Goal: Check status: Check status

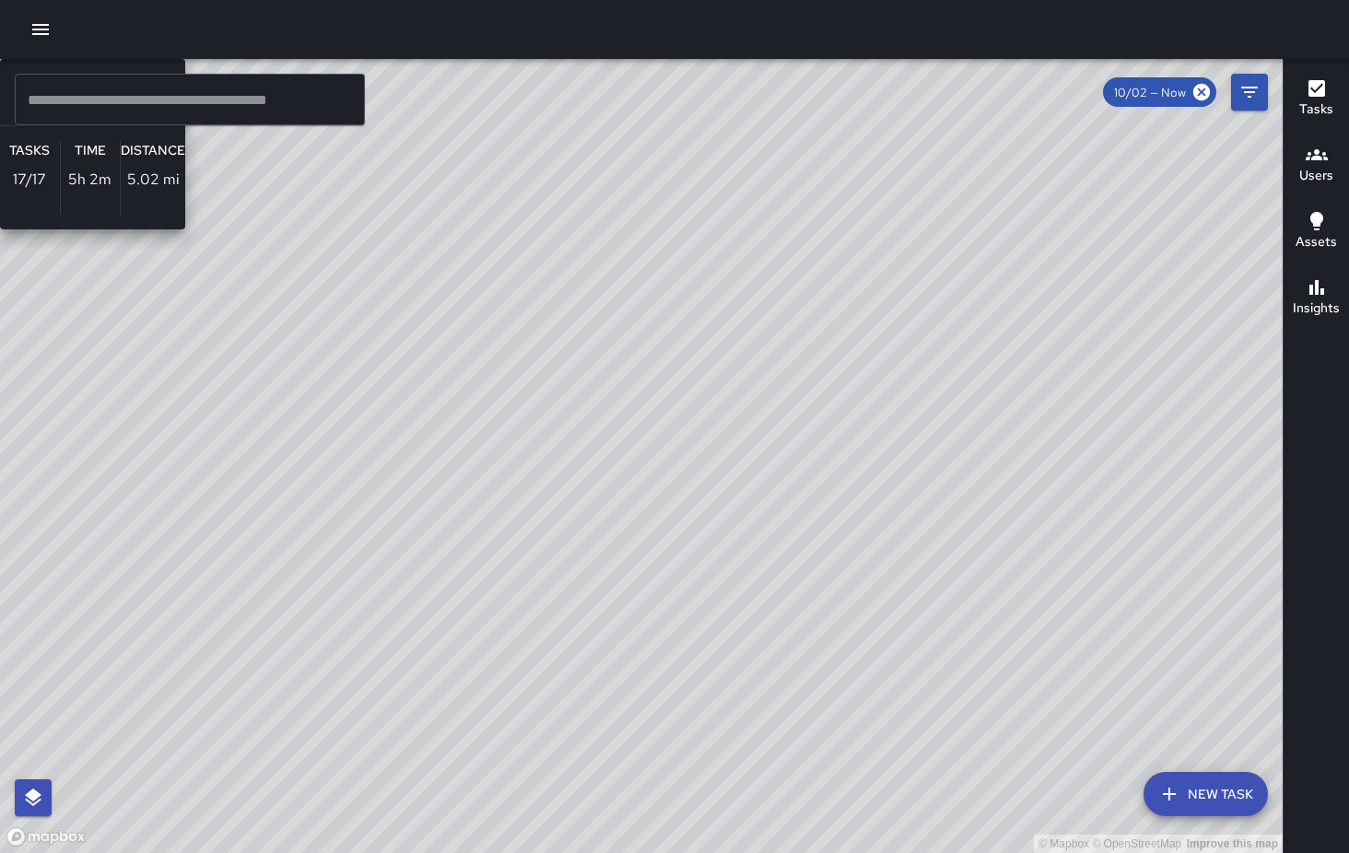
click at [772, 345] on div "© Mapbox © OpenStreetMap Improve this map BA [PERSON_NAME] Supervisor Tasks 17 …" at bounding box center [641, 456] width 1283 height 794
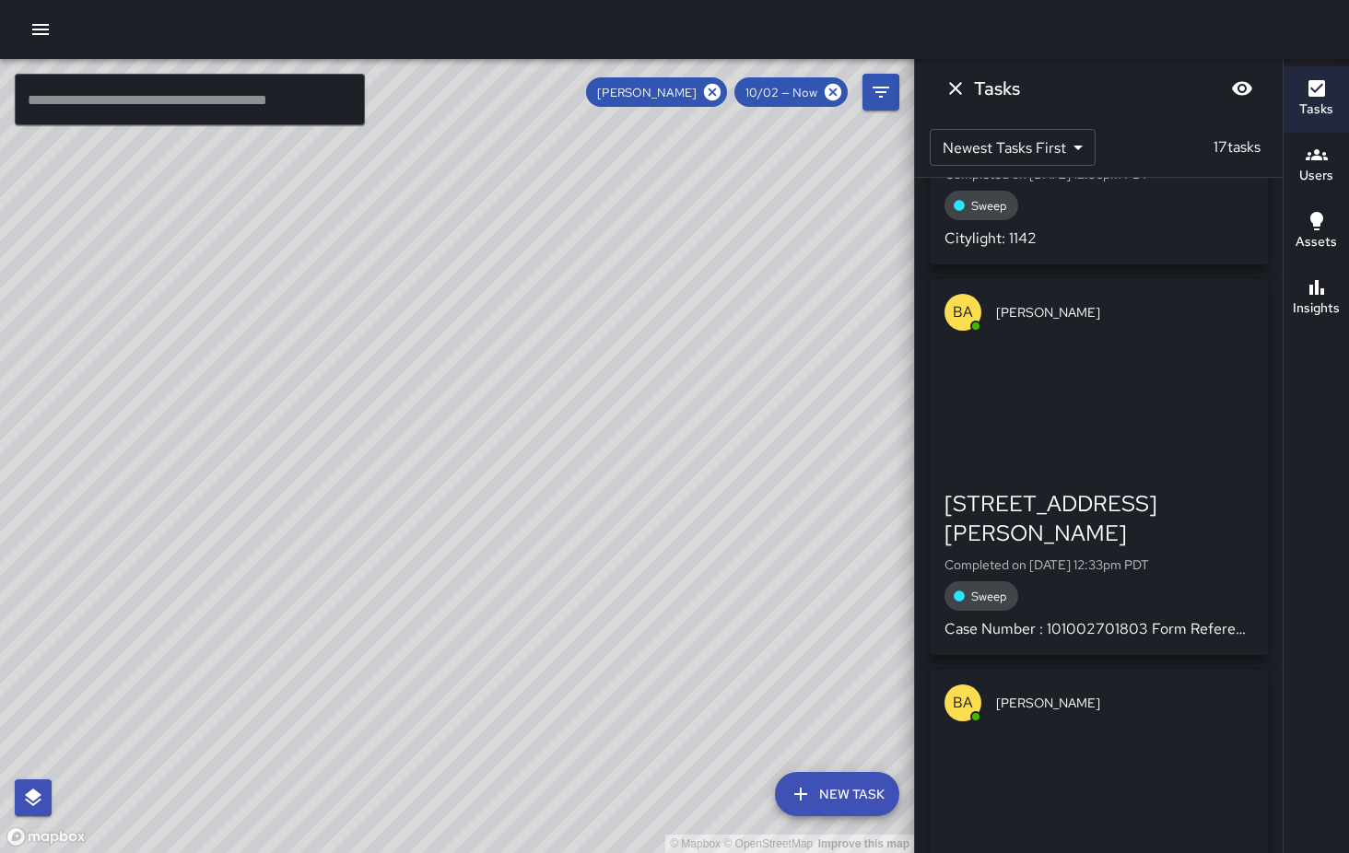
scroll to position [1820, 0]
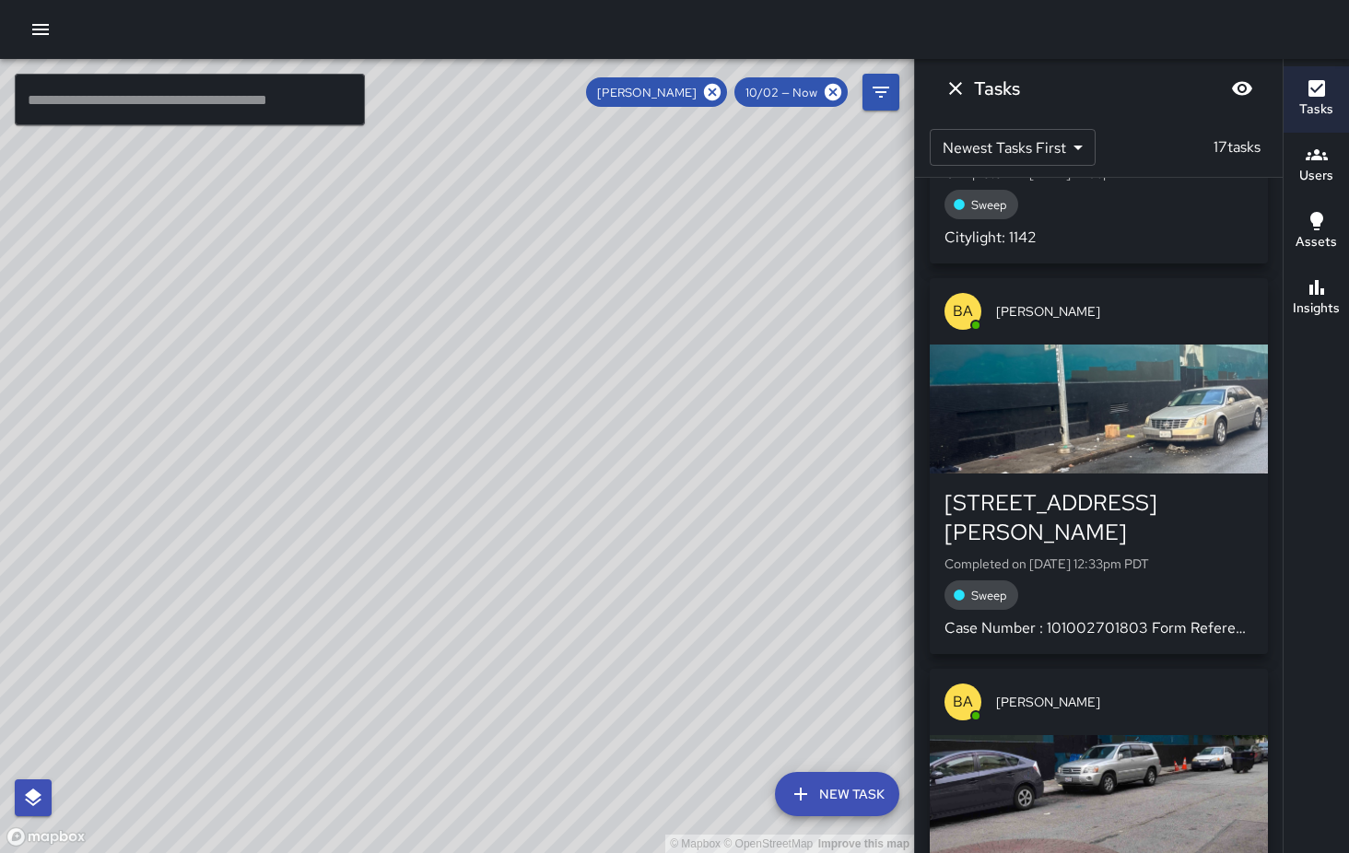
click at [1103, 395] on div "button" at bounding box center [1099, 409] width 338 height 129
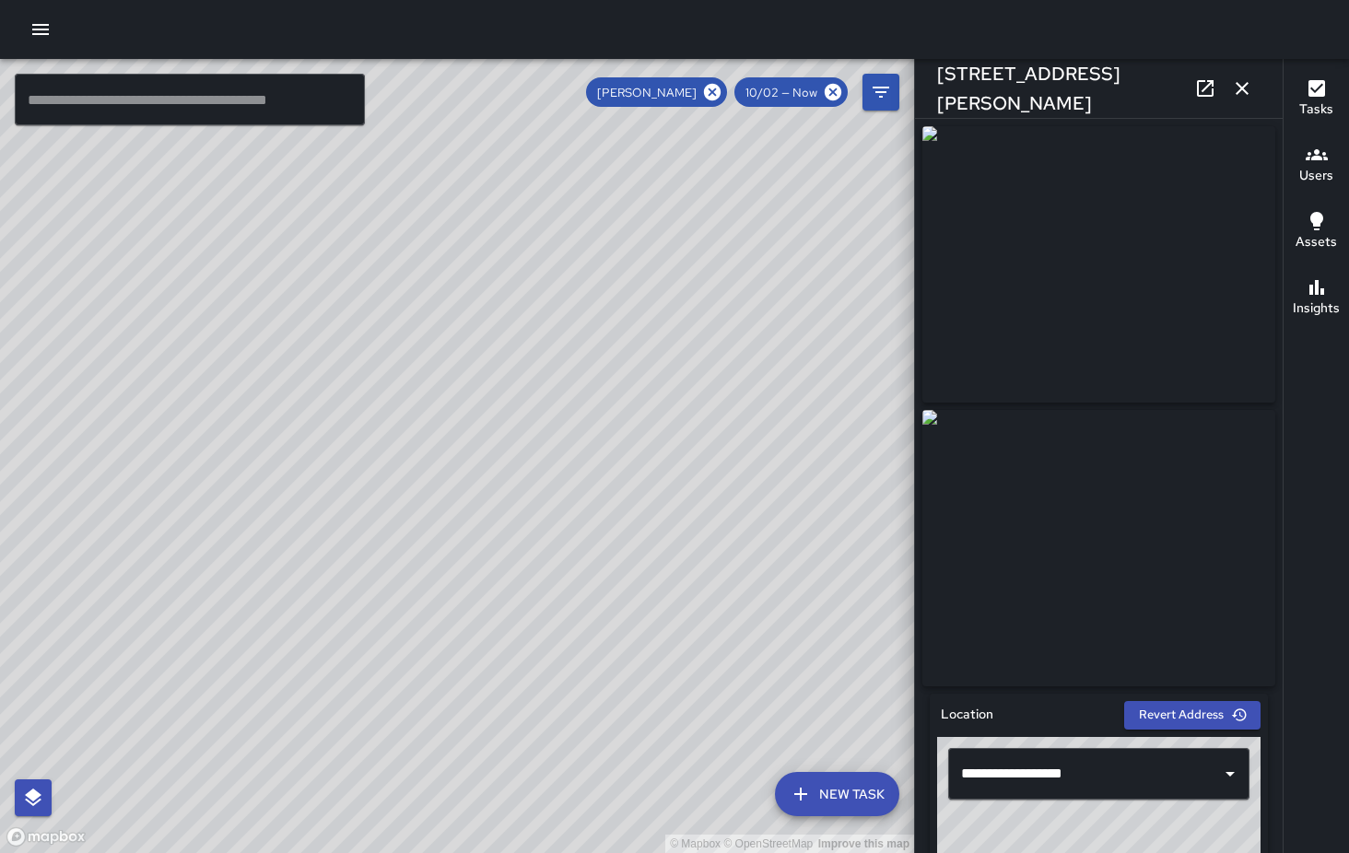
click at [1245, 86] on icon "button" at bounding box center [1242, 88] width 13 height 13
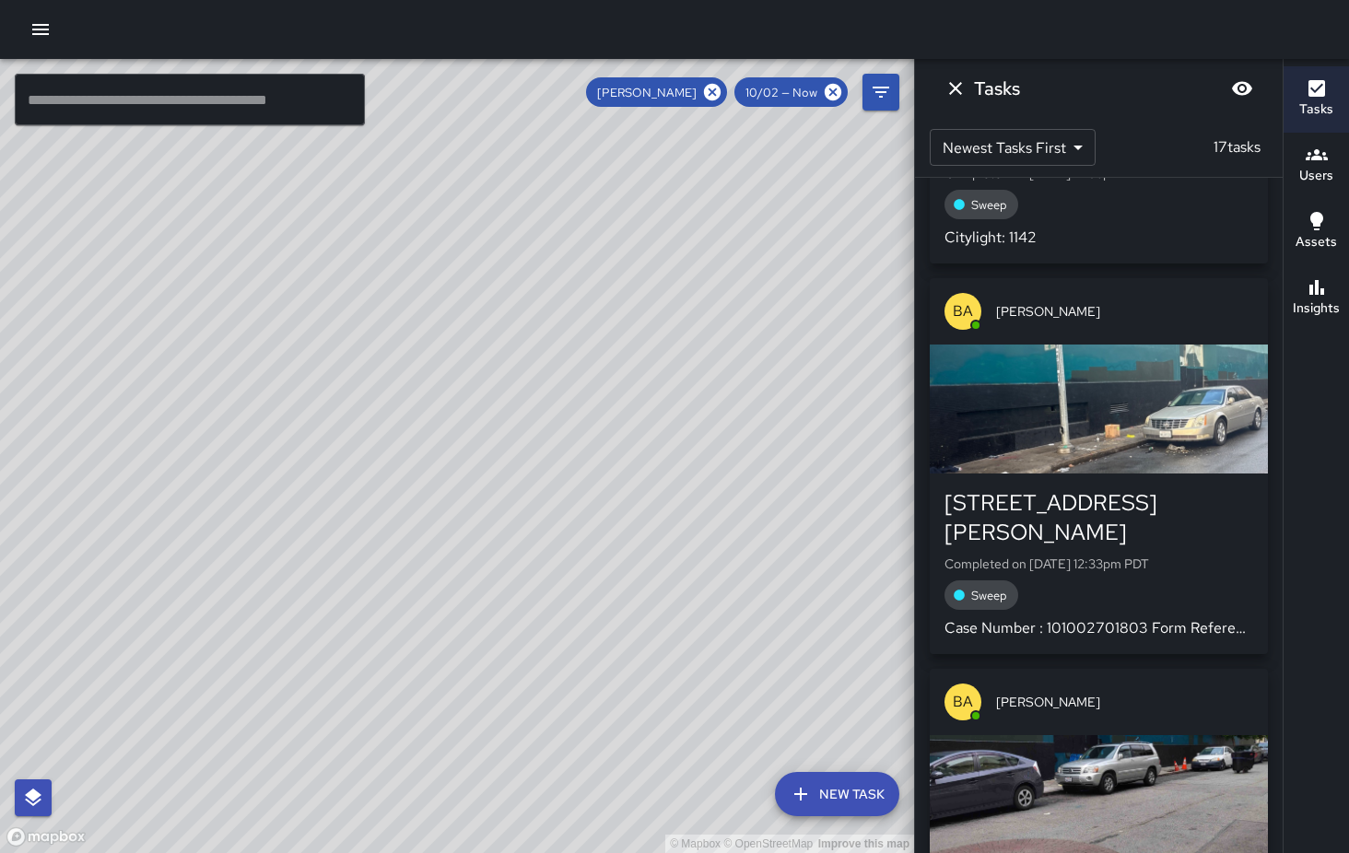
click at [960, 84] on icon "Dismiss" at bounding box center [955, 88] width 13 height 13
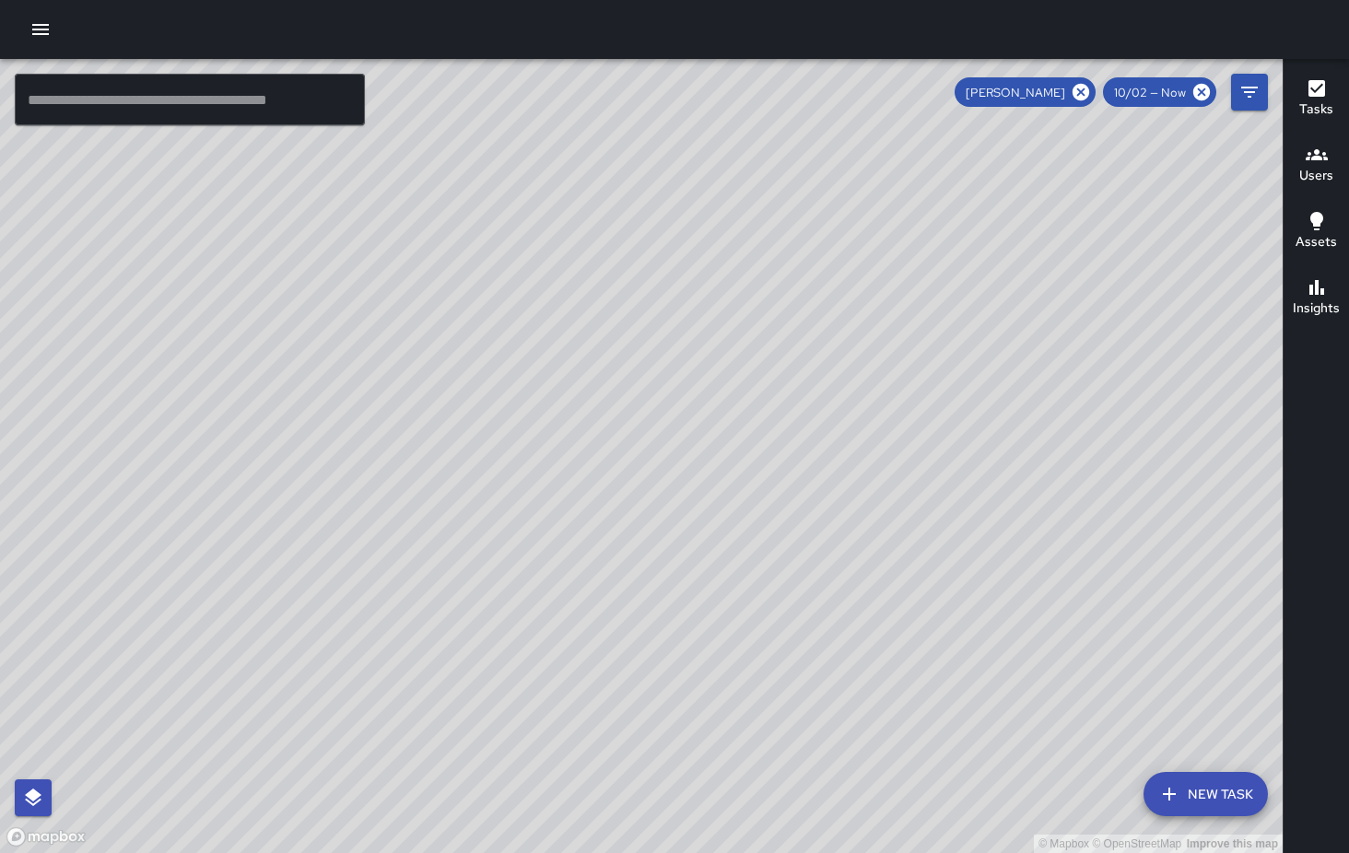
drag, startPoint x: 576, startPoint y: 612, endPoint x: 622, endPoint y: 338, distance: 277.5
click at [622, 338] on div "© Mapbox © OpenStreetMap Improve this map" at bounding box center [641, 456] width 1283 height 794
click at [1084, 95] on icon at bounding box center [1081, 92] width 17 height 17
drag, startPoint x: 570, startPoint y: 545, endPoint x: 757, endPoint y: 238, distance: 358.9
click at [757, 238] on div "© Mapbox © OpenStreetMap Improve this map" at bounding box center [641, 456] width 1283 height 794
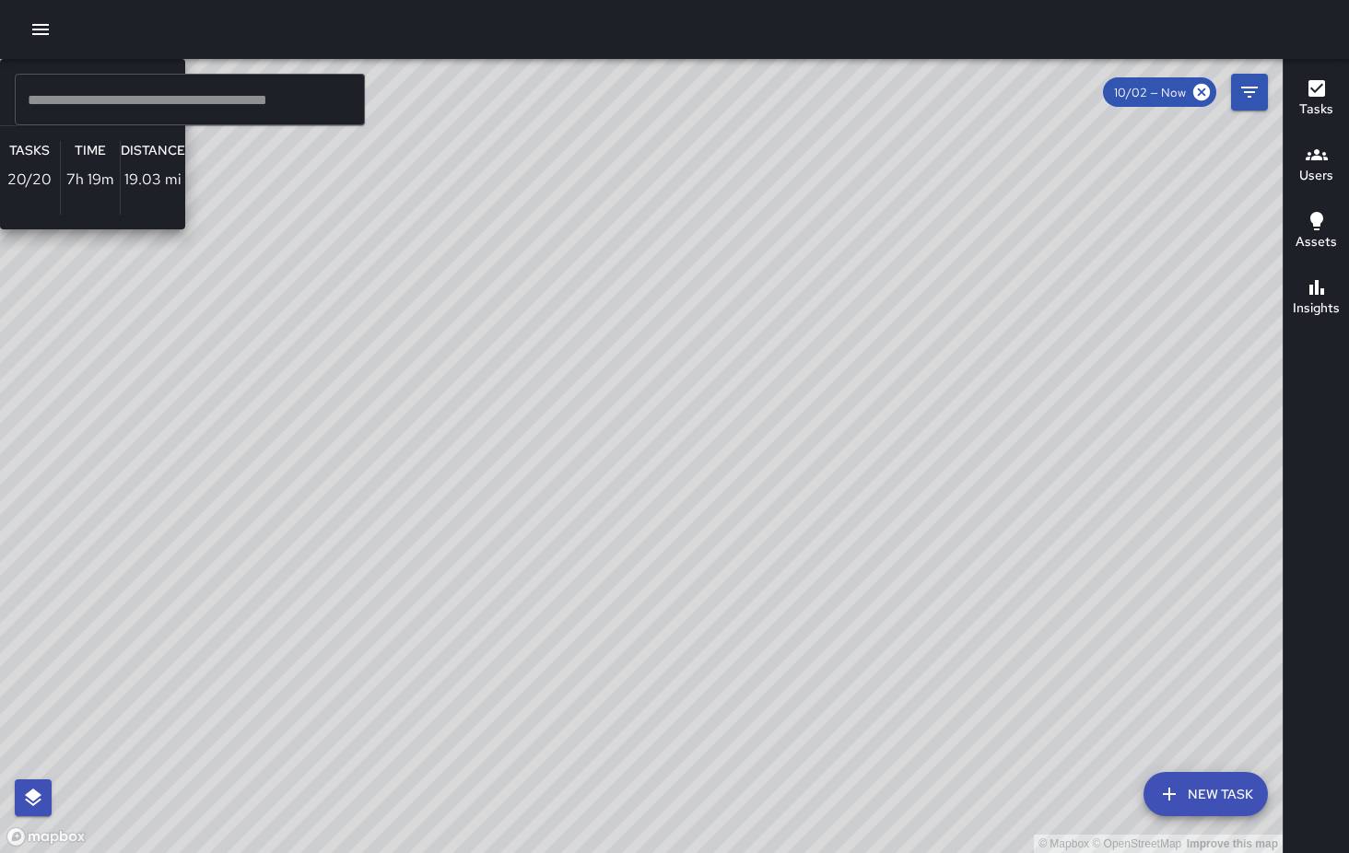
click at [74, 600] on div "© Mapbox © OpenStreetMap Improve this map KM [PERSON_NAME] Supervisor Tasks 20 …" at bounding box center [641, 456] width 1283 height 794
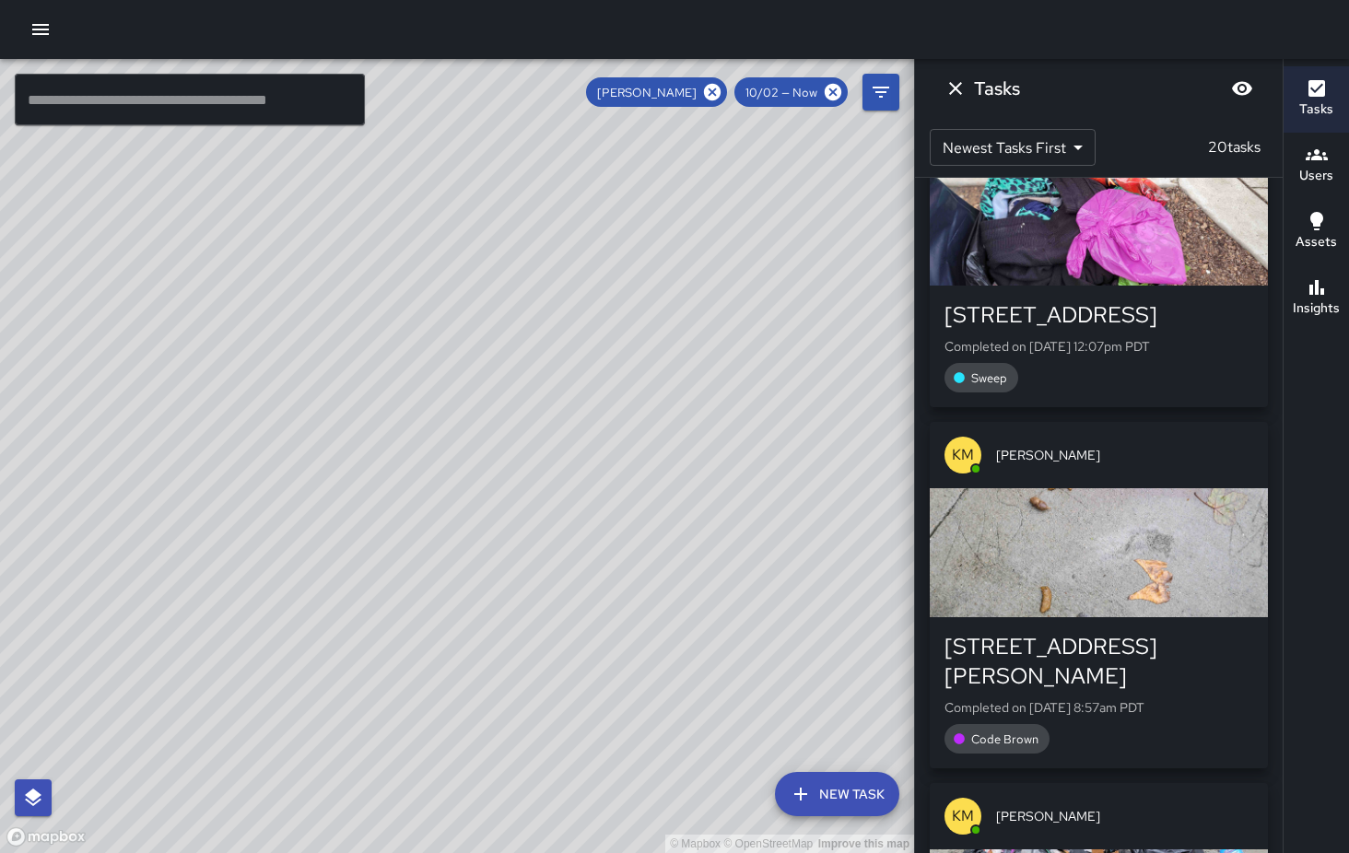
click at [962, 93] on icon "Dismiss" at bounding box center [955, 88] width 22 height 22
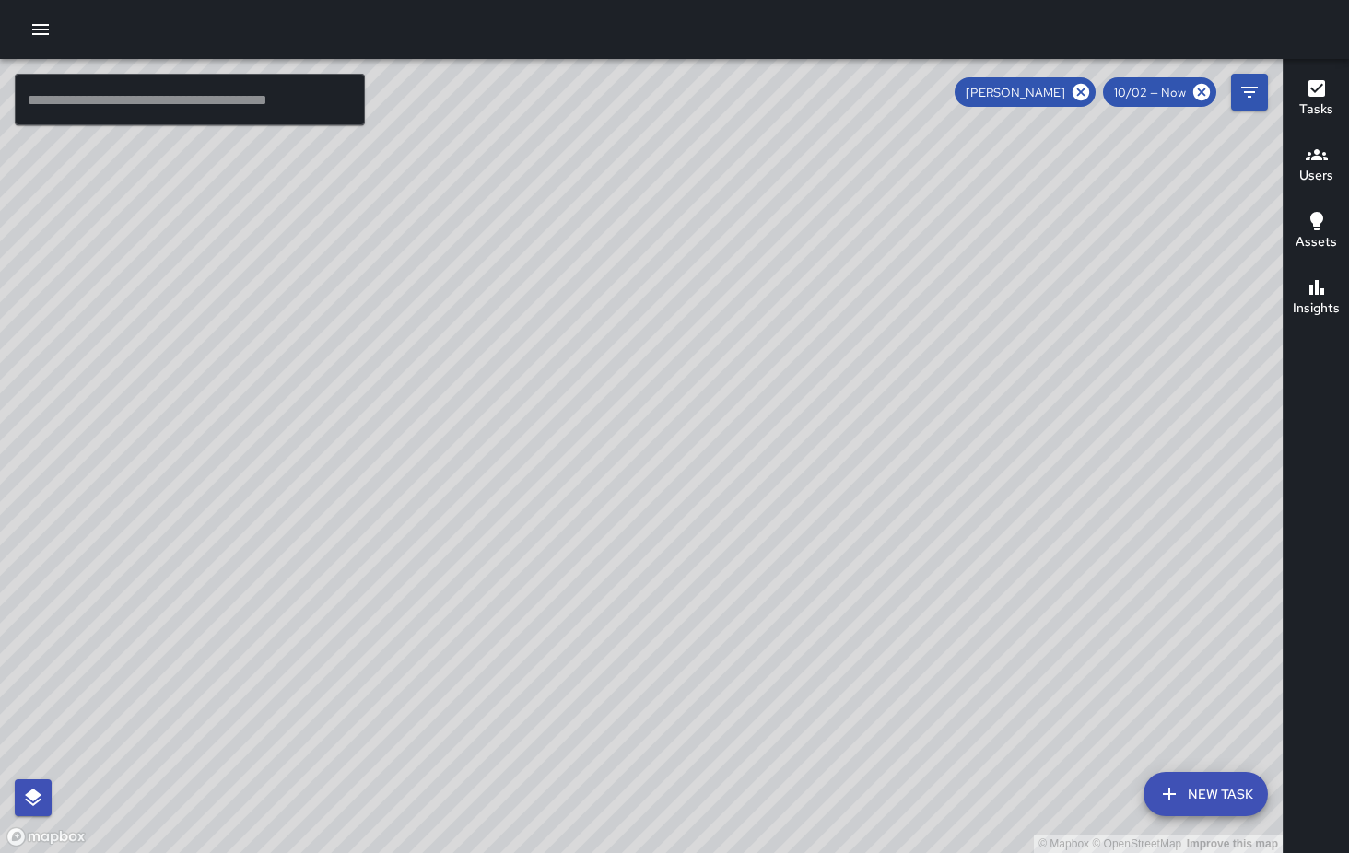
click at [613, 700] on div "© Mapbox © OpenStreetMap Improve this map KM [PERSON_NAME] [STREET_ADDRESS] Com…" at bounding box center [641, 456] width 1283 height 794
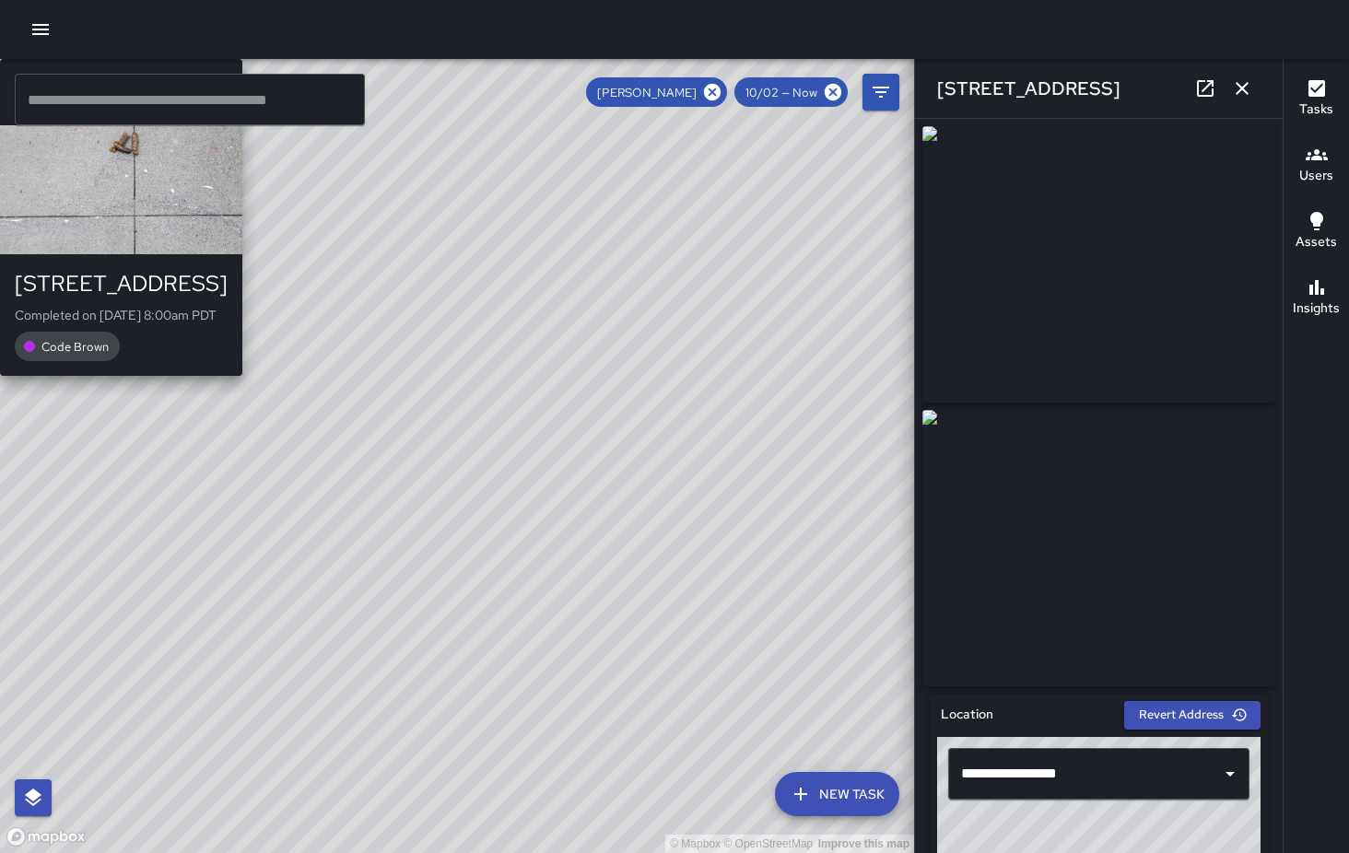
click at [487, 438] on div "© Mapbox © OpenStreetMap Improve this map KM [PERSON_NAME] [STREET_ADDRESS] Com…" at bounding box center [457, 456] width 914 height 794
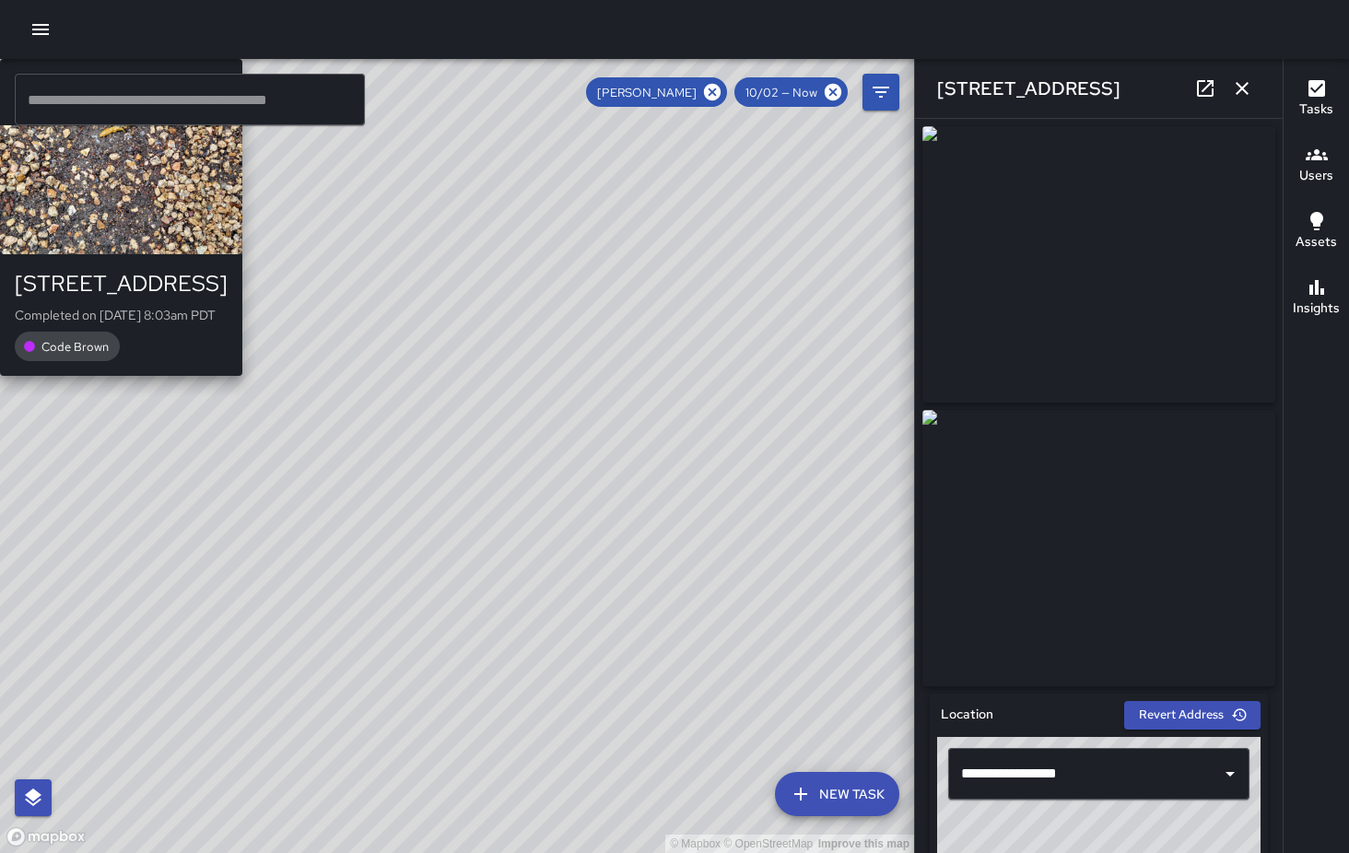
click at [436, 434] on div "© Mapbox © OpenStreetMap Improve this map KM [PERSON_NAME] [STREET_ADDRESS] Com…" at bounding box center [457, 456] width 914 height 794
type input "**********"
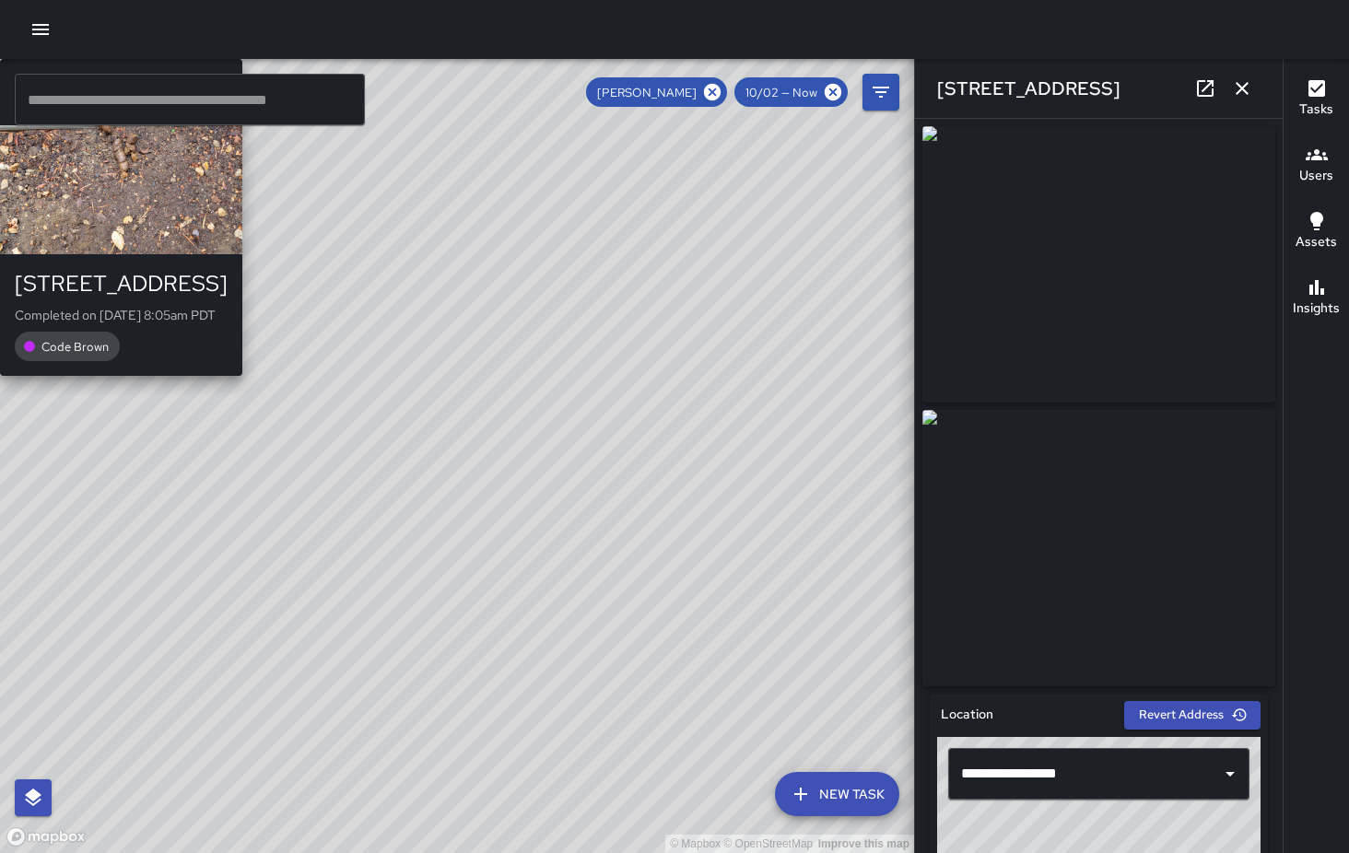
click at [450, 460] on div "© Mapbox © OpenStreetMap Improve this map KM [PERSON_NAME] [STREET_ADDRESS] Com…" at bounding box center [457, 456] width 914 height 794
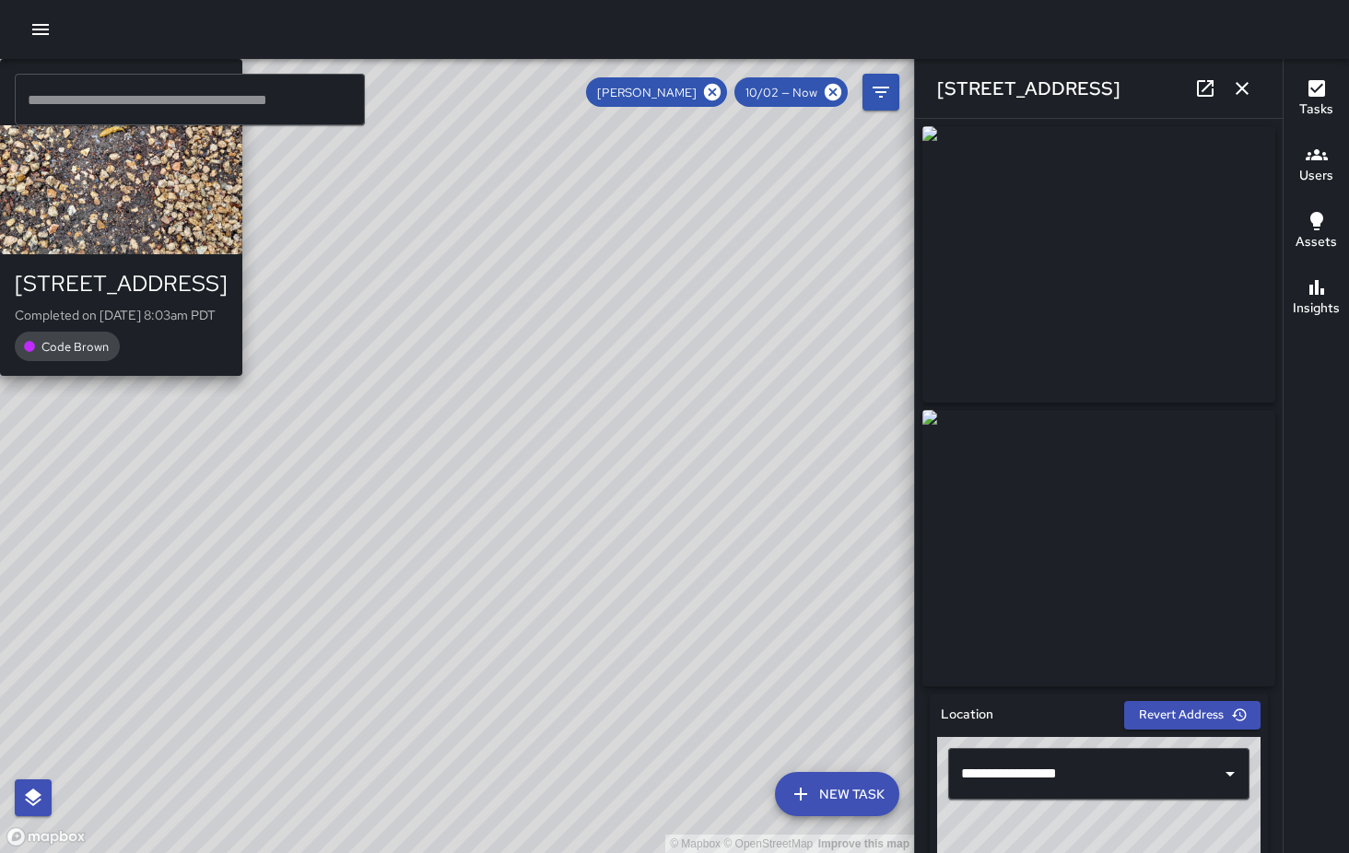
click at [475, 453] on div "© Mapbox © OpenStreetMap Improve this map KM [PERSON_NAME] [STREET_ADDRESS] Com…" at bounding box center [457, 456] width 914 height 794
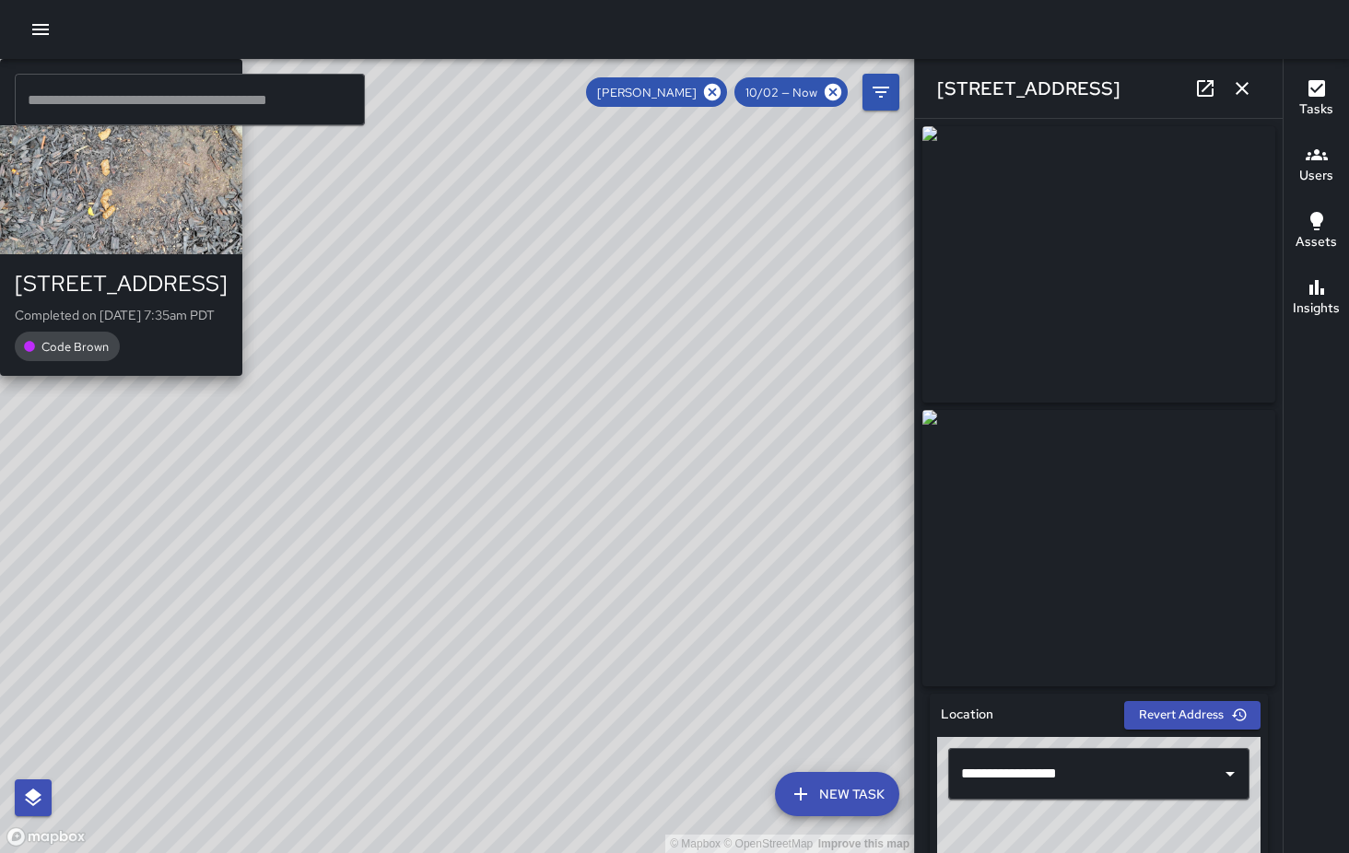
click at [588, 669] on div "© Mapbox © OpenStreetMap Improve this map KM [PERSON_NAME] [STREET_ADDRESS] Com…" at bounding box center [457, 456] width 914 height 794
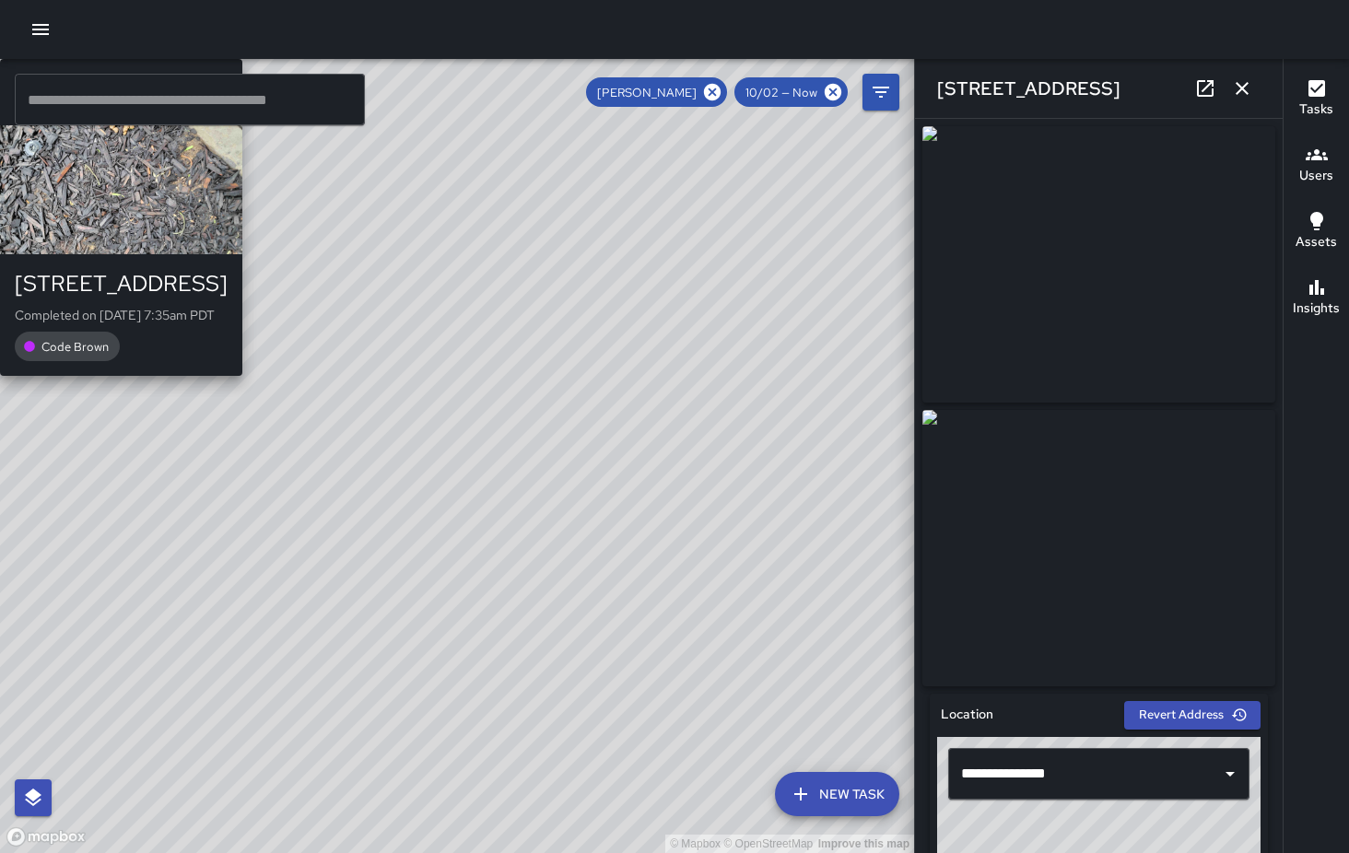
click at [419, 452] on div "© Mapbox © OpenStreetMap Improve this map KM [PERSON_NAME] [STREET_ADDRESS] Com…" at bounding box center [457, 456] width 914 height 794
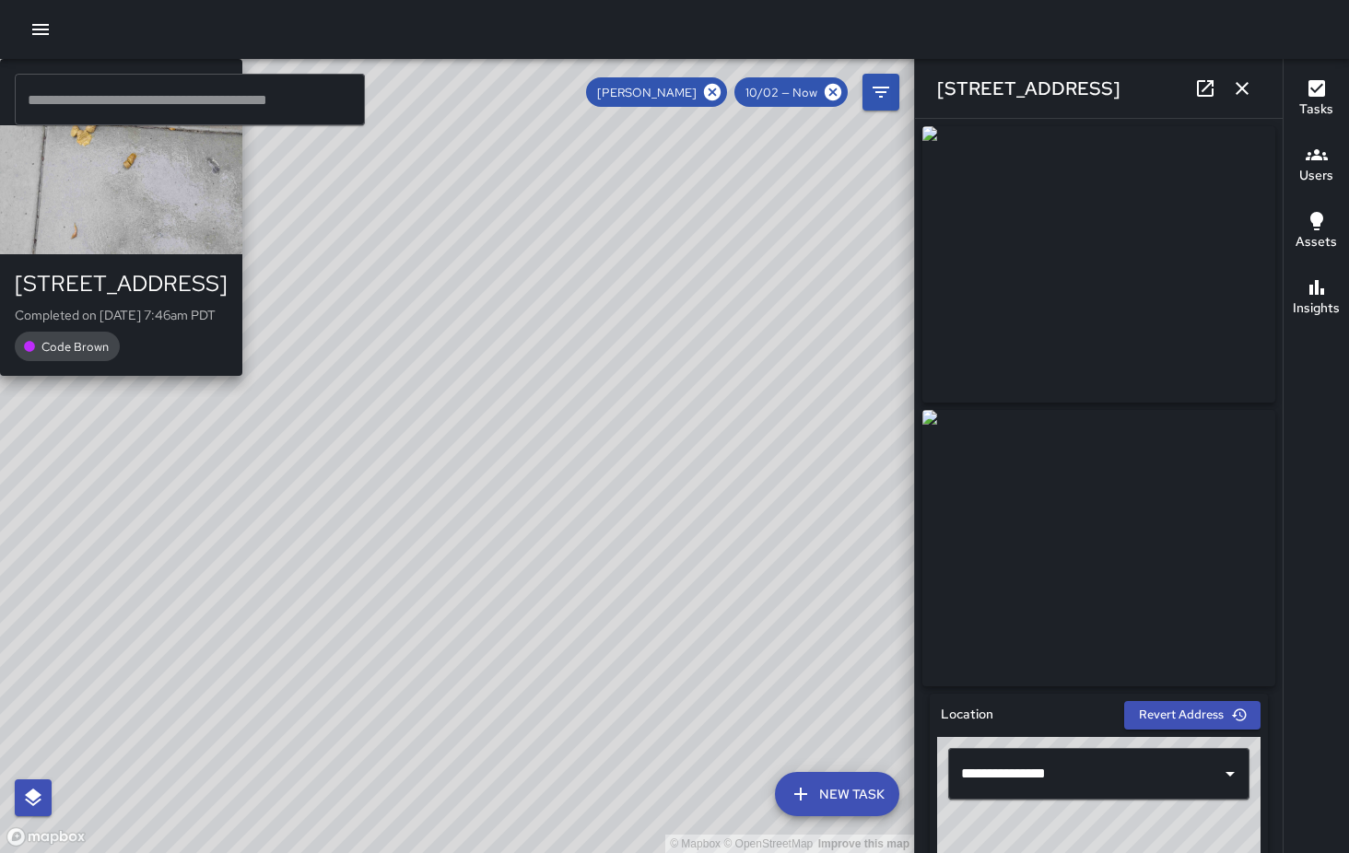
click at [428, 443] on div "© Mapbox © OpenStreetMap Improve this map KM [PERSON_NAME] [STREET_ADDRESS] Com…" at bounding box center [457, 456] width 914 height 794
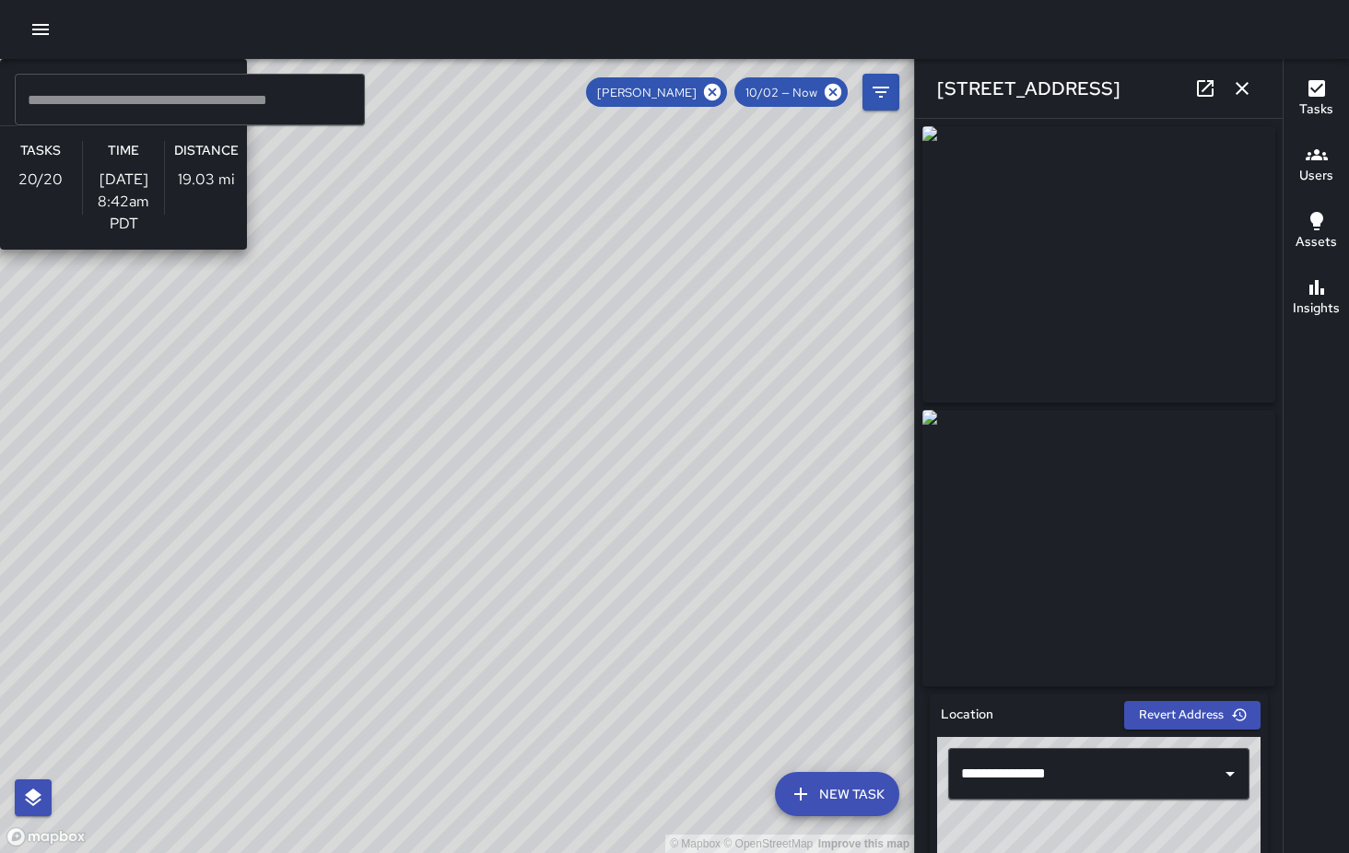
drag, startPoint x: 570, startPoint y: 263, endPoint x: 549, endPoint y: 500, distance: 238.7
click at [549, 500] on div "© Mapbox © OpenStreetMap Improve this map KM [PERSON_NAME] Supervisor Tasks 20 …" at bounding box center [457, 456] width 914 height 794
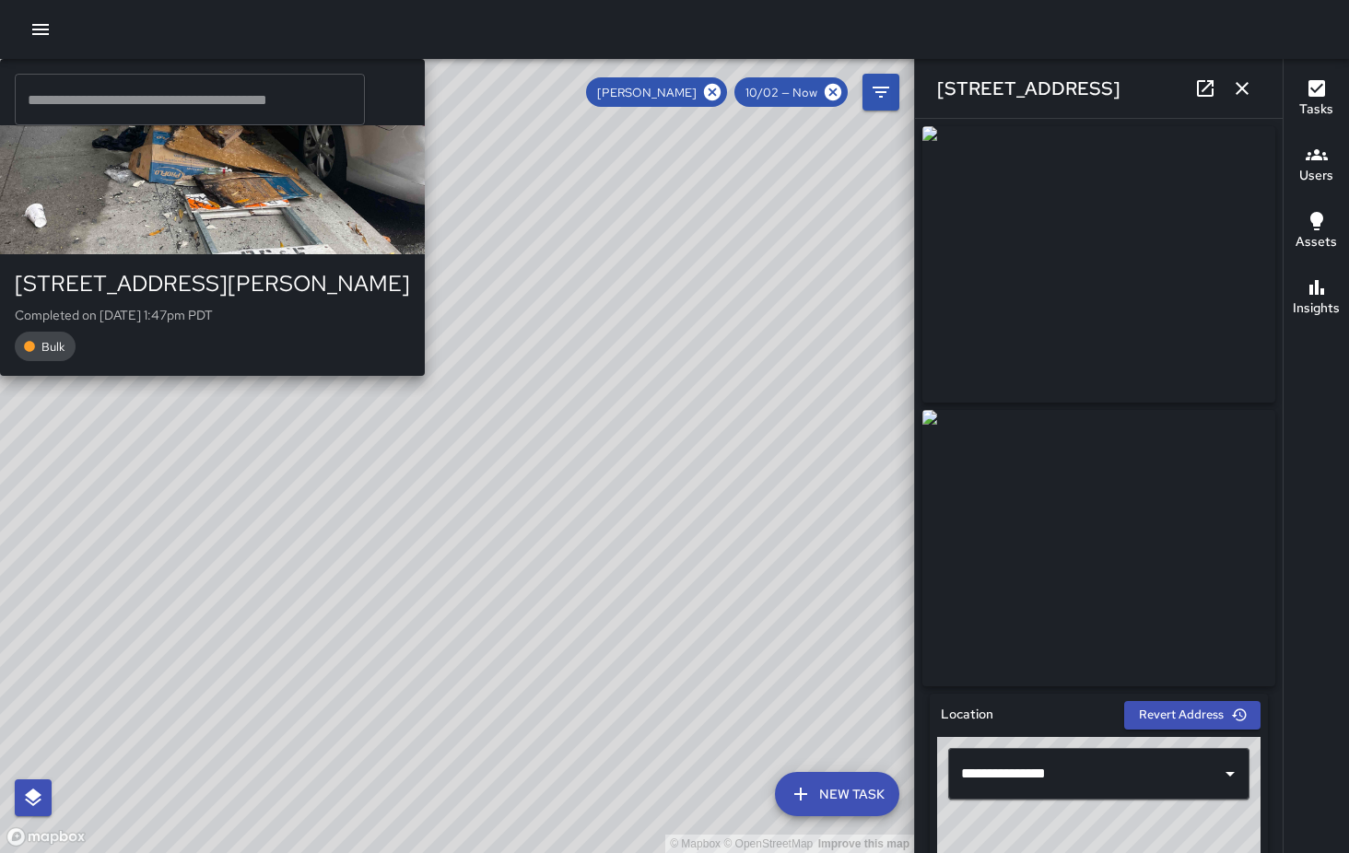
click at [660, 325] on div "© Mapbox © OpenStreetMap Improve this map KM [PERSON_NAME] [STREET_ADDRESS][PER…" at bounding box center [457, 456] width 914 height 794
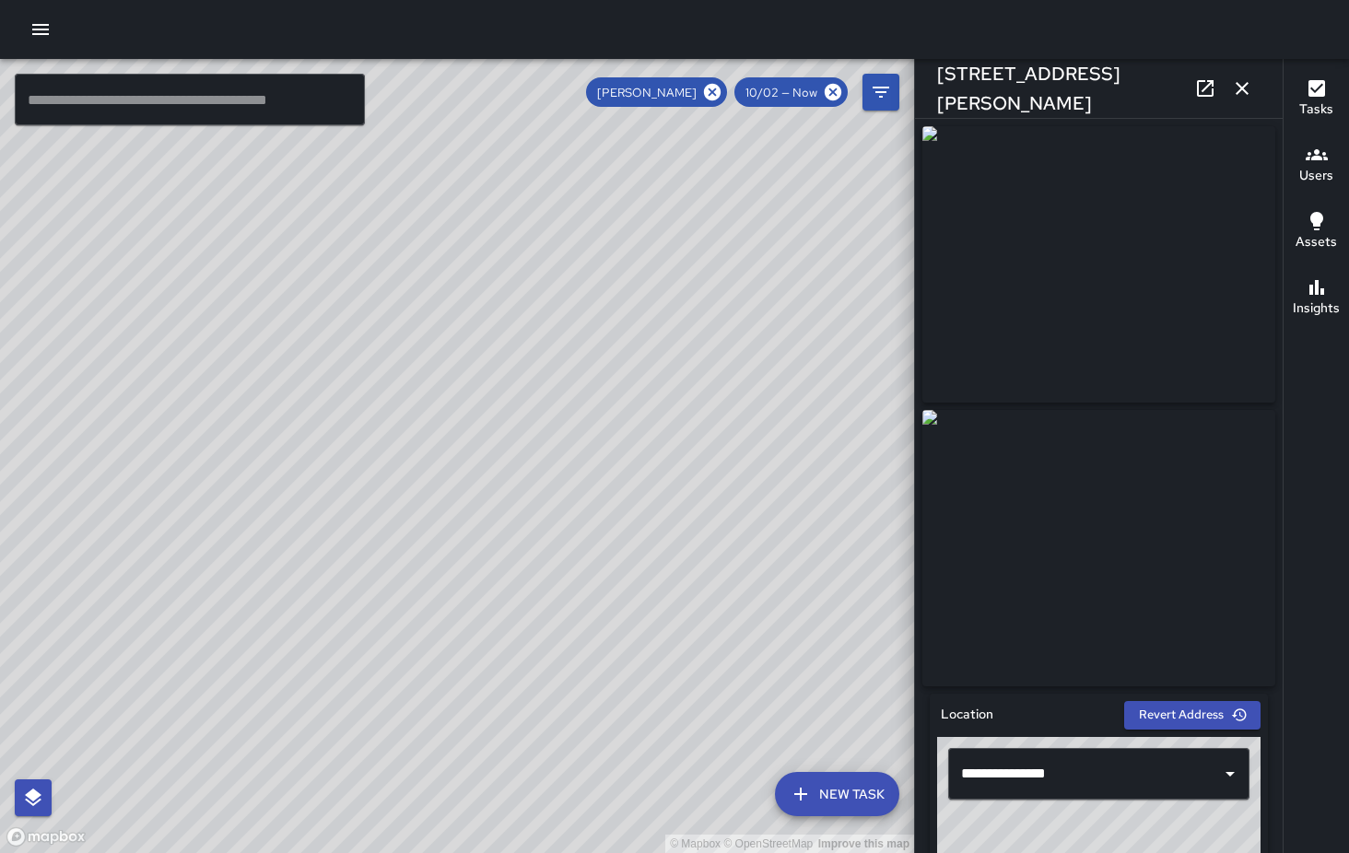
type input "**********"
click at [1243, 87] on icon "button" at bounding box center [1242, 88] width 22 height 22
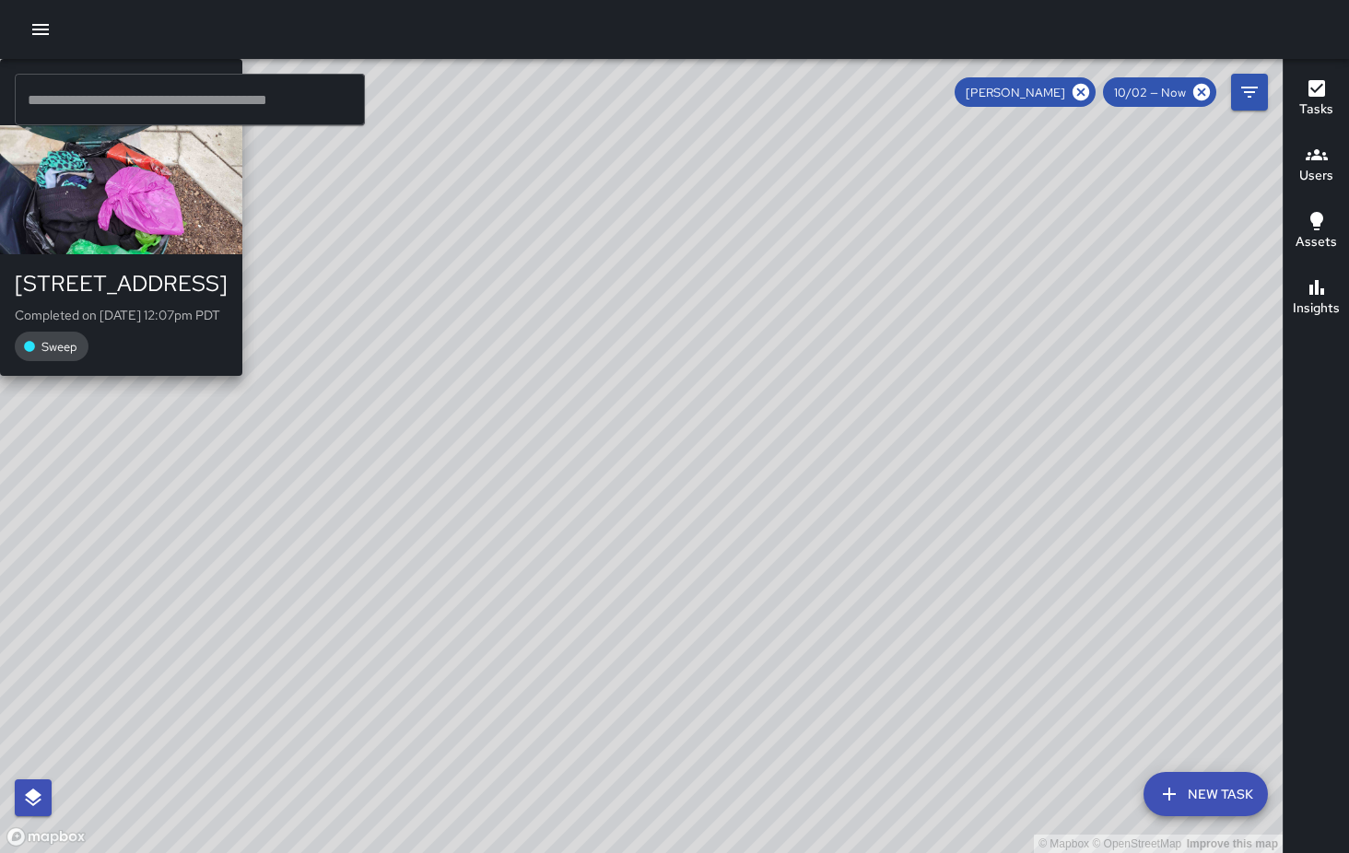
click at [608, 182] on div "© Mapbox © OpenStreetMap Improve this map KM [PERSON_NAME] [STREET_ADDRESS] Com…" at bounding box center [641, 456] width 1283 height 794
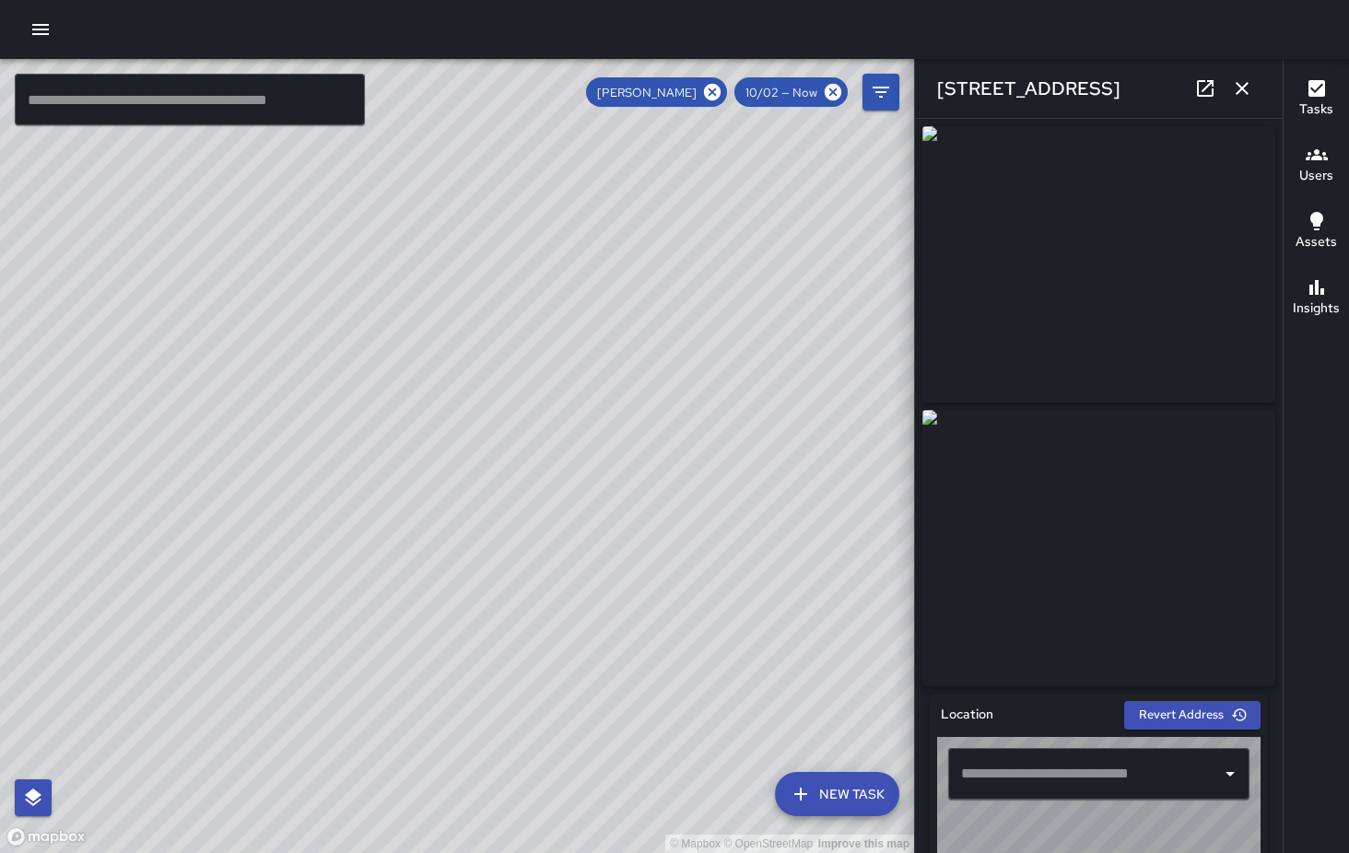
type input "**********"
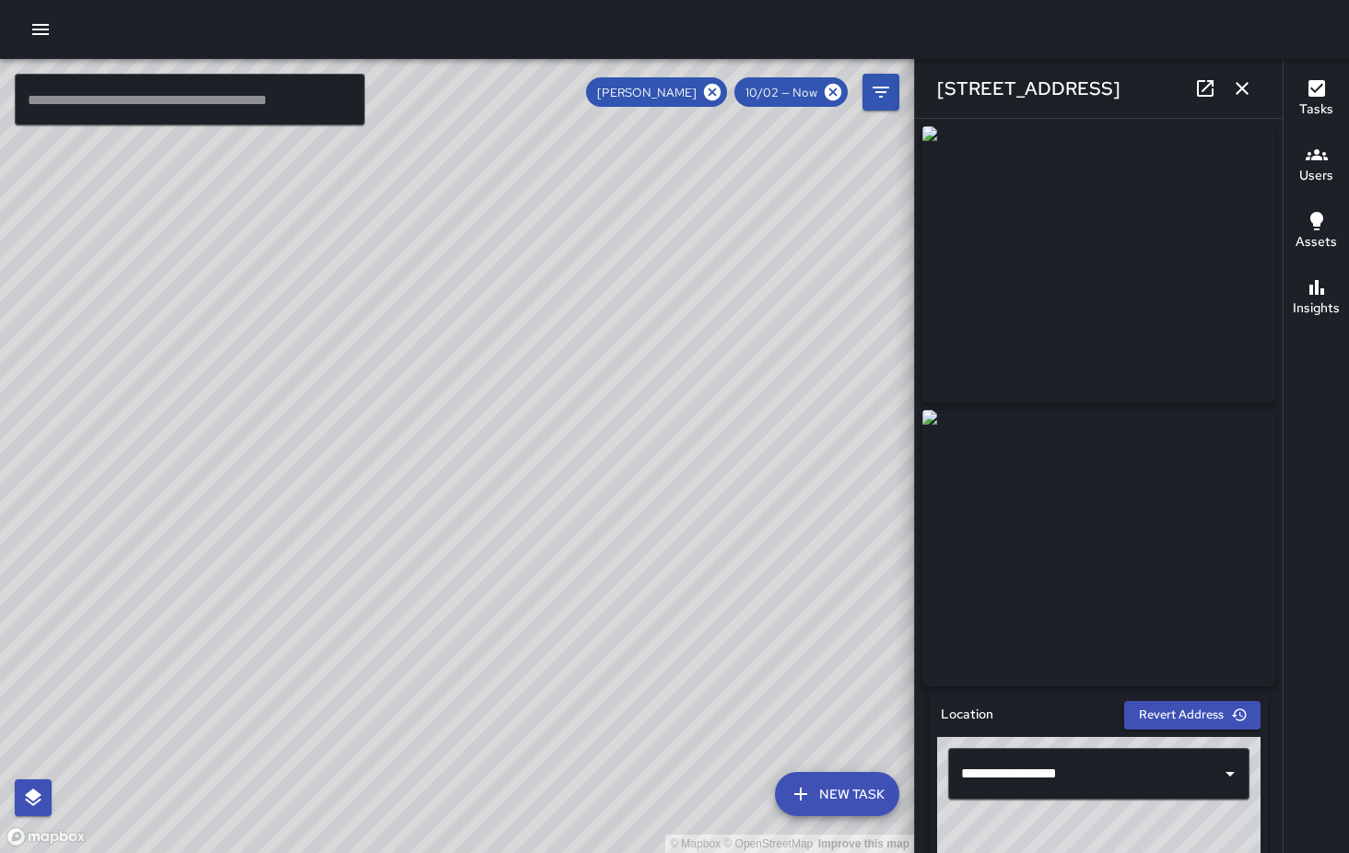
click at [432, 598] on div "© Mapbox © OpenStreetMap Improve this map KM [PERSON_NAME] [STREET_ADDRESS][PER…" at bounding box center [457, 456] width 914 height 794
click at [714, 90] on icon at bounding box center [712, 92] width 17 height 17
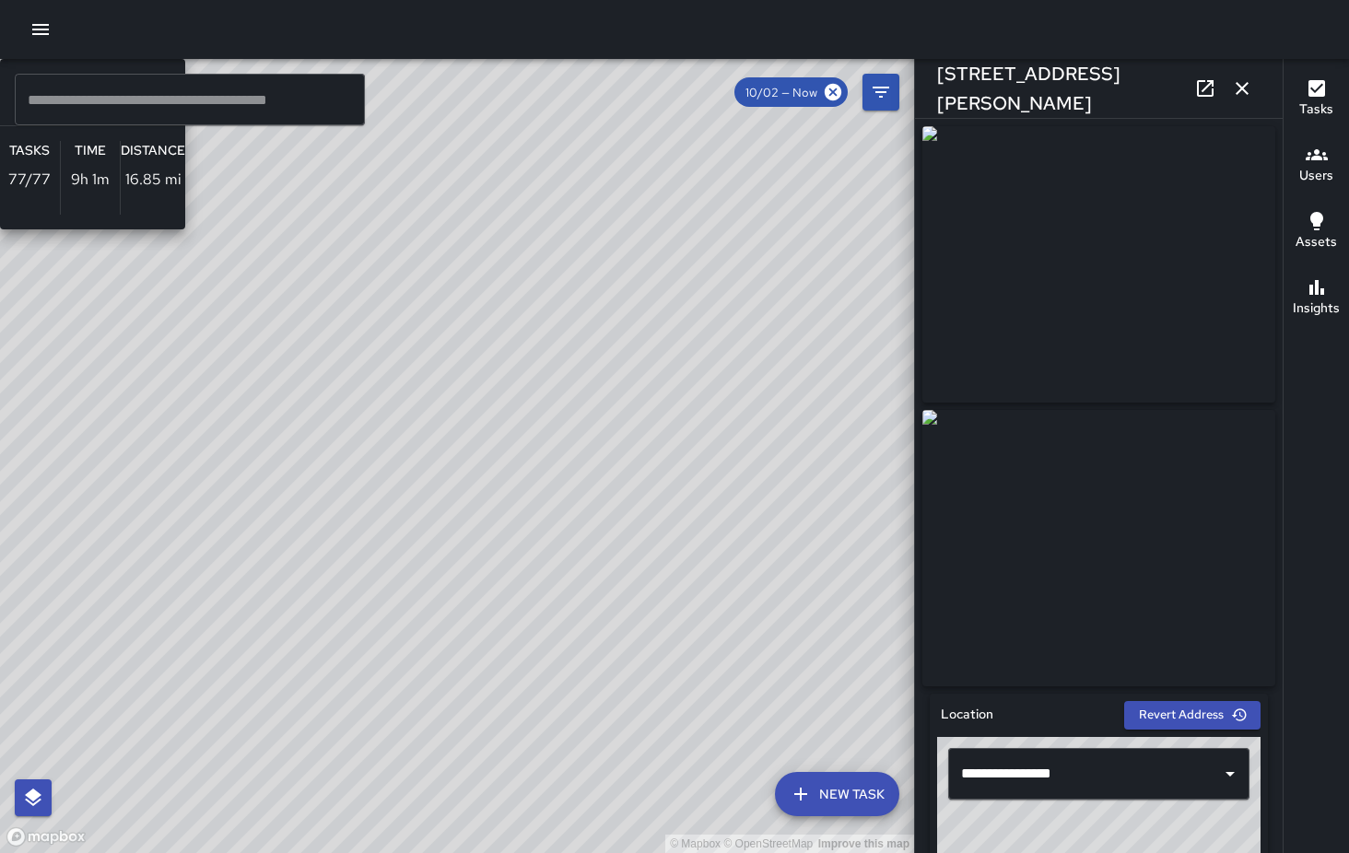
click at [349, 622] on div "© Mapbox © OpenStreetMap Improve this map EB [PERSON_NAME] Ambassador Tasks 77 …" at bounding box center [457, 456] width 914 height 794
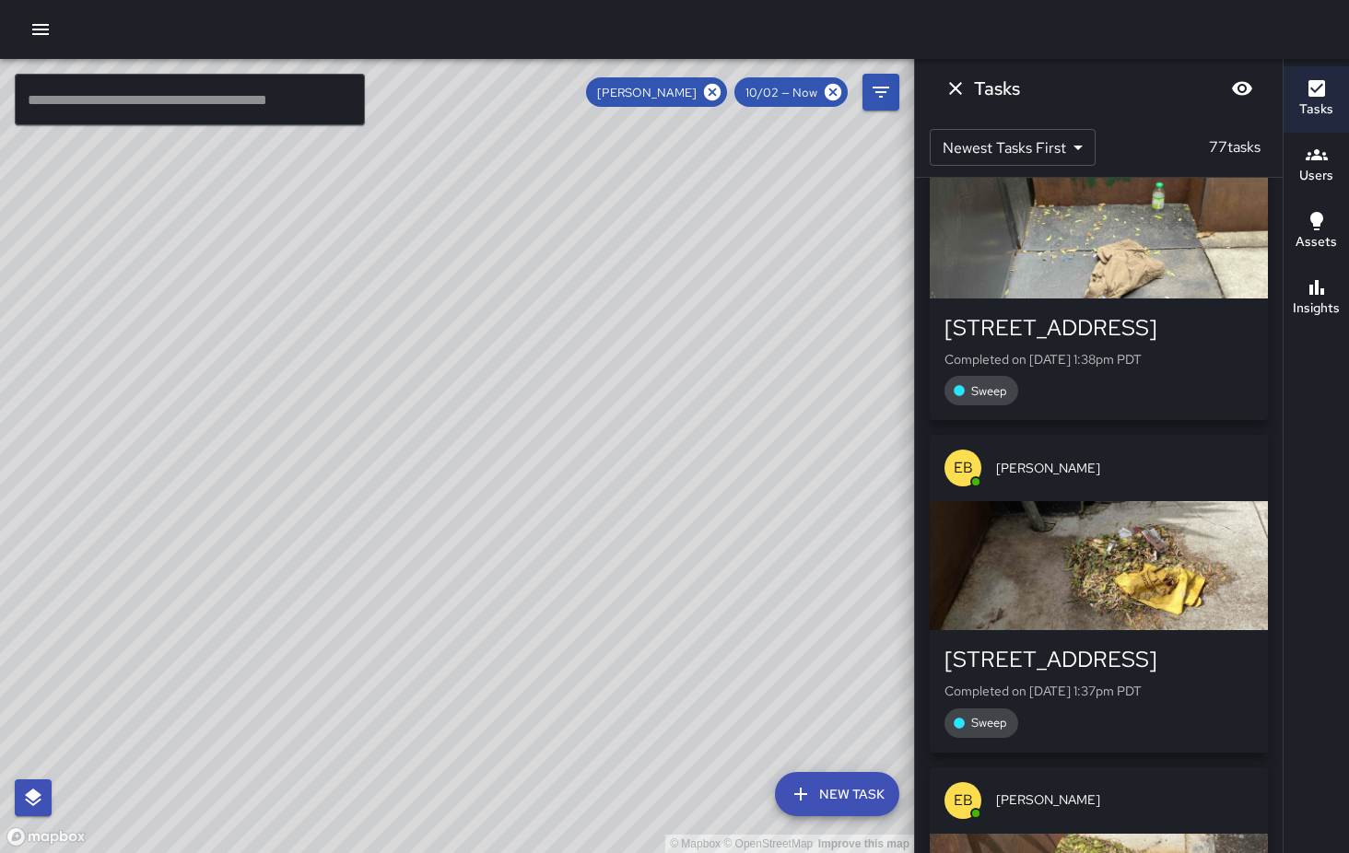
scroll to position [4854, 0]
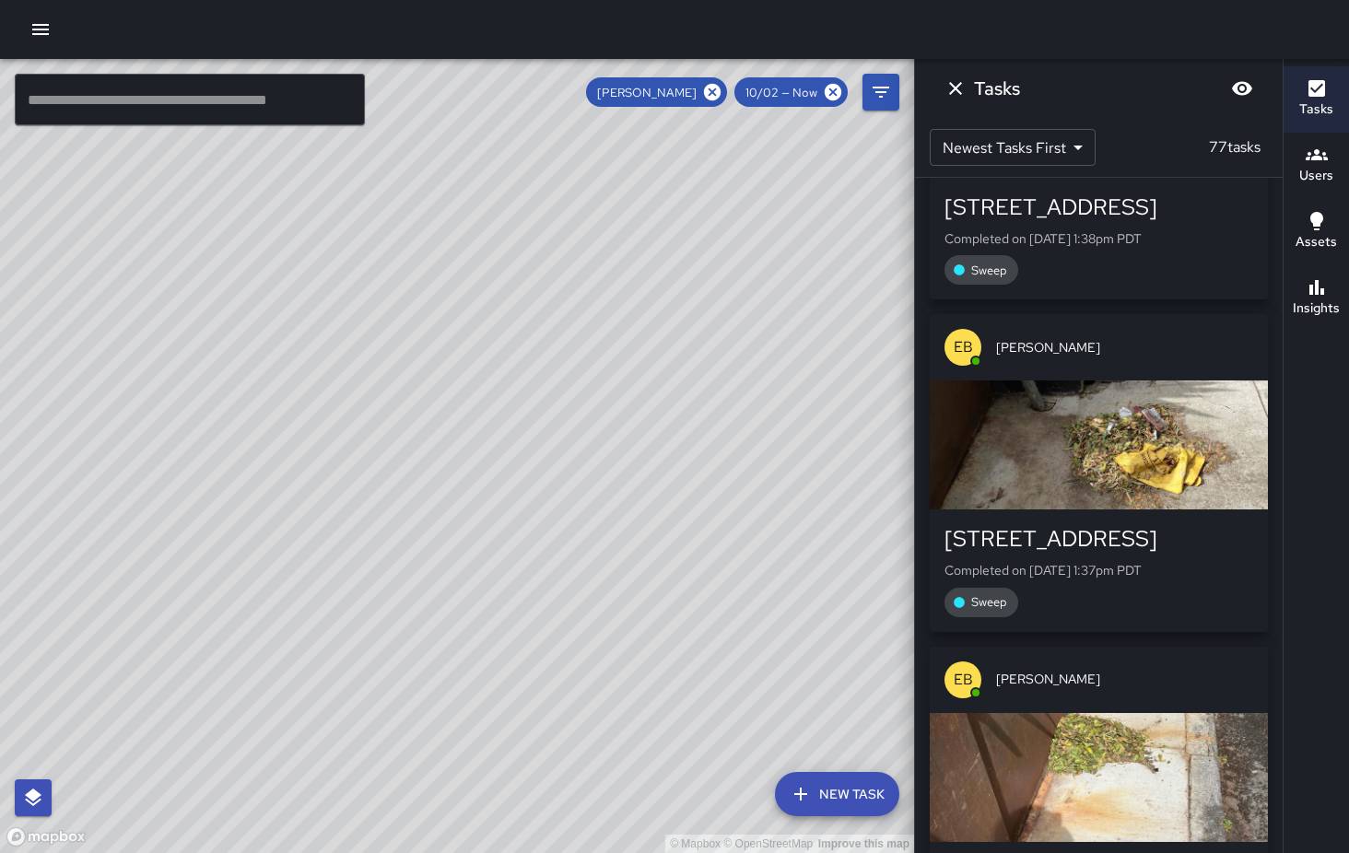
click at [1316, 290] on icon "button" at bounding box center [1316, 287] width 15 height 15
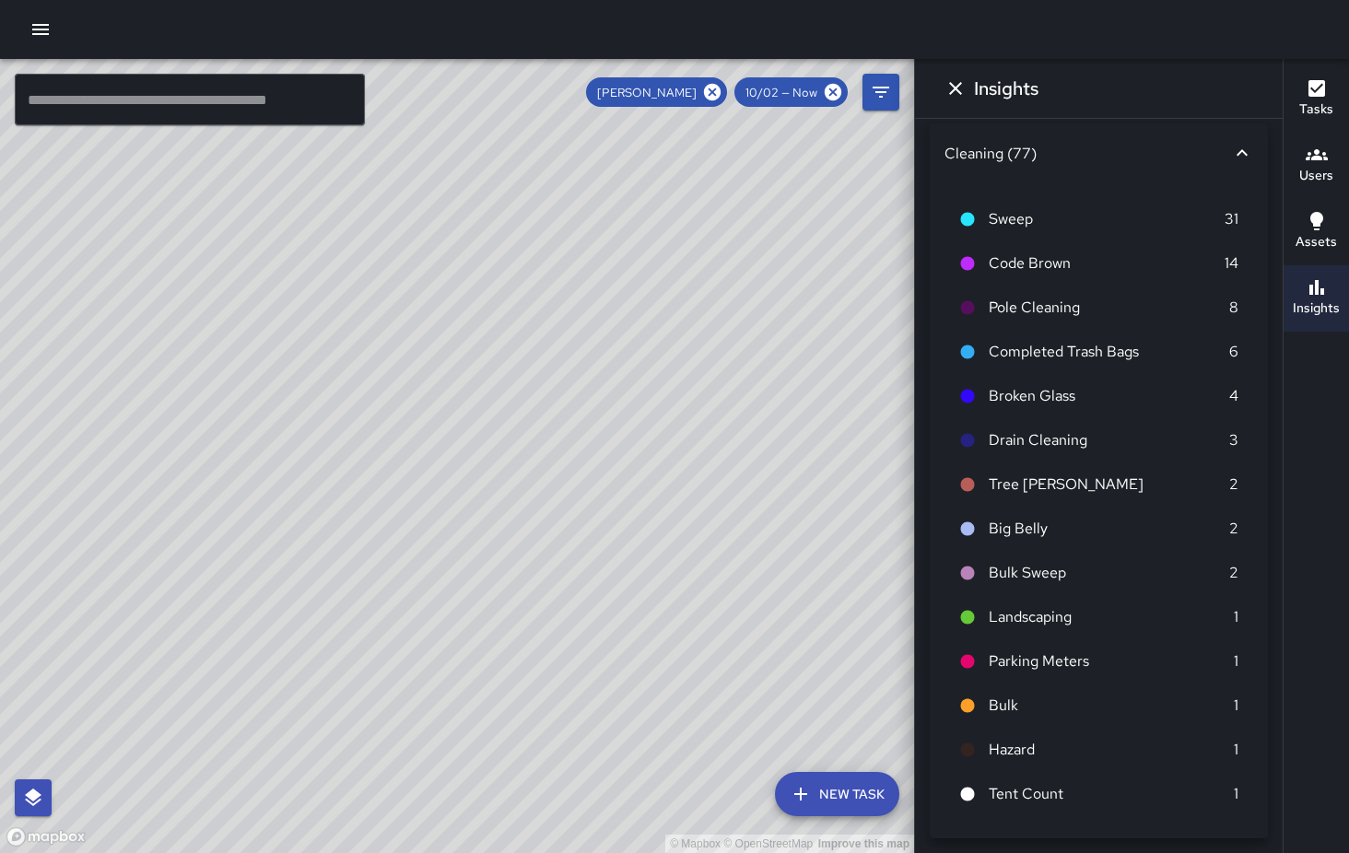
scroll to position [0, 0]
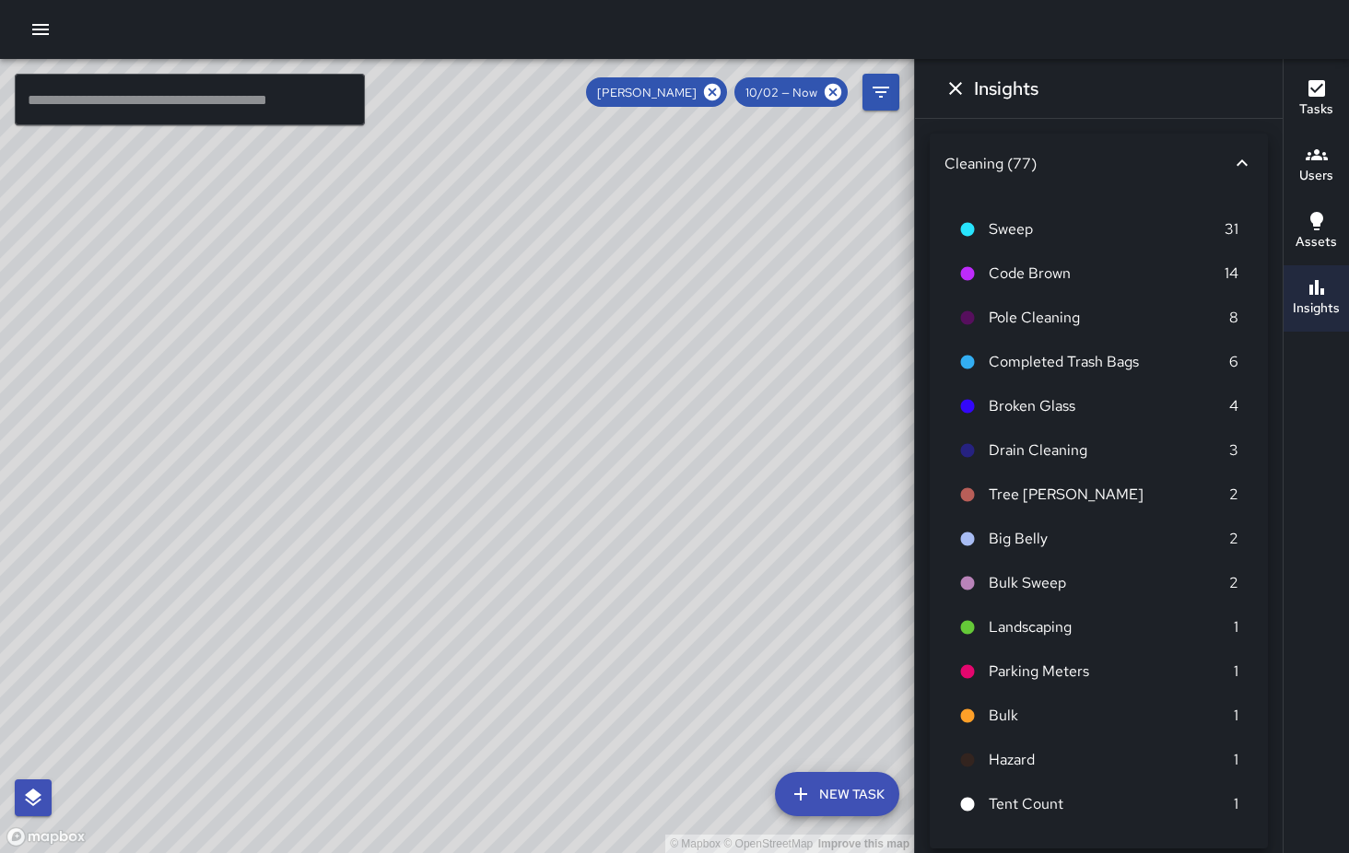
drag, startPoint x: 604, startPoint y: 628, endPoint x: 771, endPoint y: 390, distance: 291.7
click at [771, 387] on div "© Mapbox © OpenStreetMap Improve this map" at bounding box center [457, 456] width 914 height 794
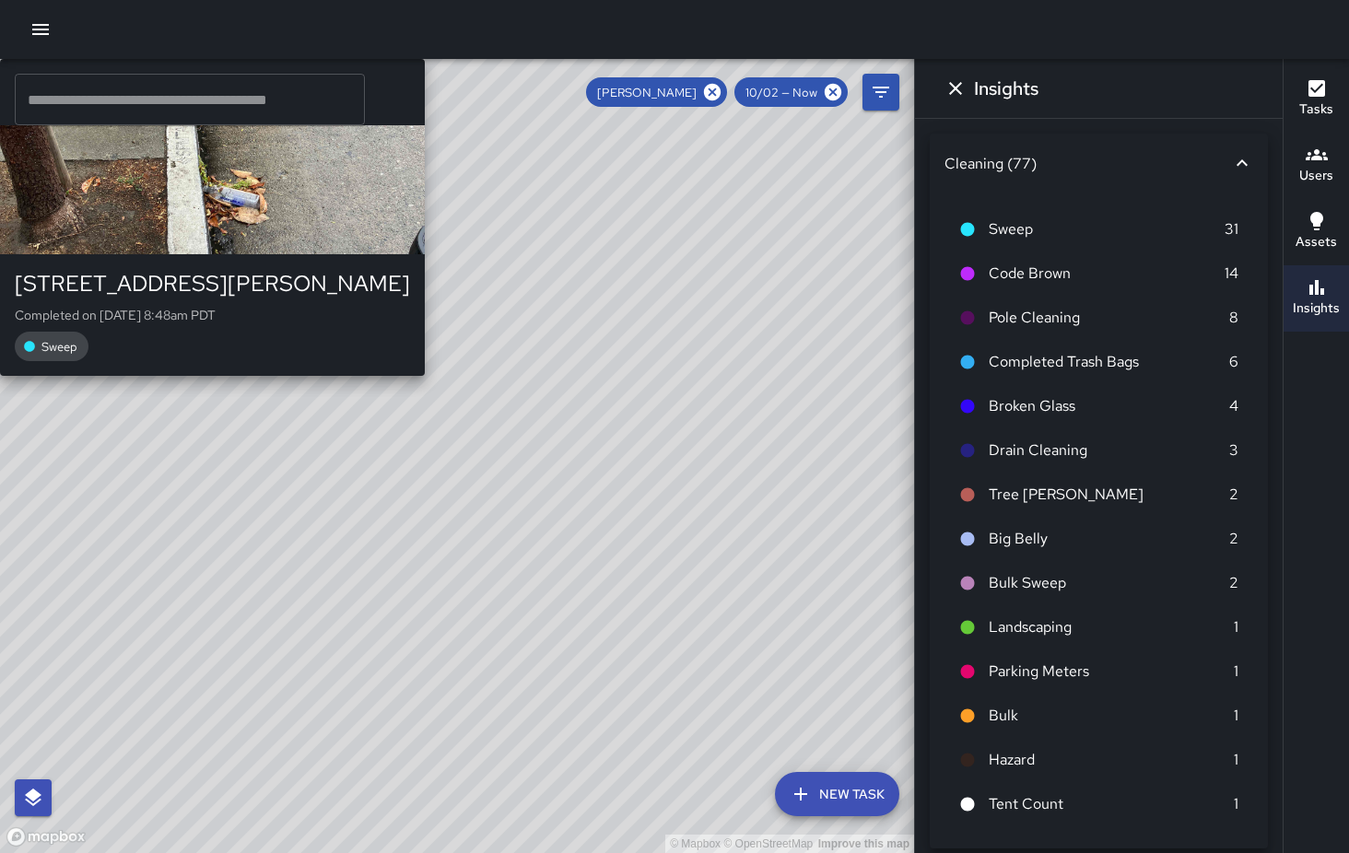
click at [368, 447] on div "© Mapbox © OpenStreetMap Improve this map EB [PERSON_NAME] [STREET_ADDRESS][PER…" at bounding box center [457, 456] width 914 height 794
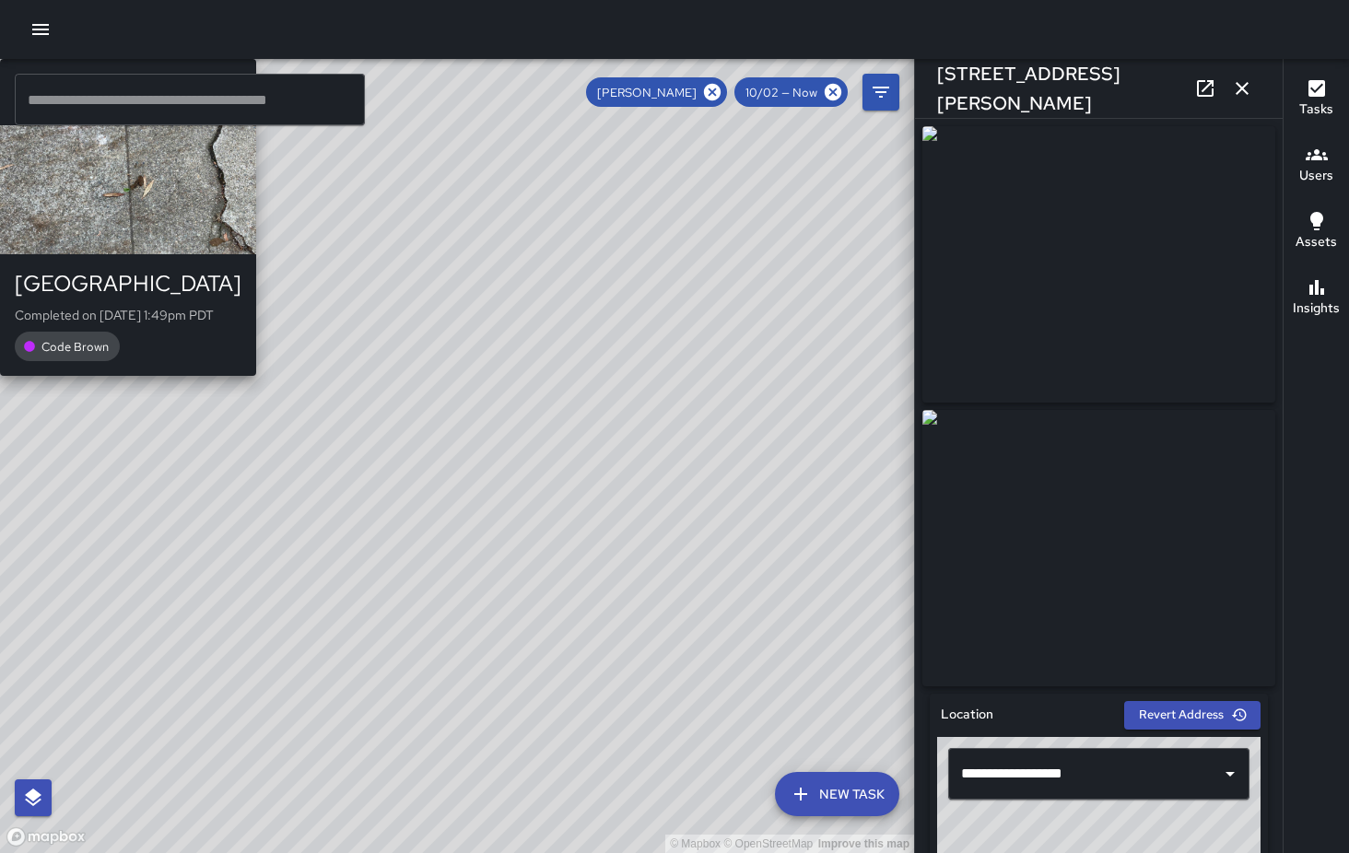
click at [173, 559] on div "© Mapbox © OpenStreetMap Improve this map EB [PERSON_NAME] [STREET_ADDRESS] Com…" at bounding box center [457, 456] width 914 height 794
type input "**********"
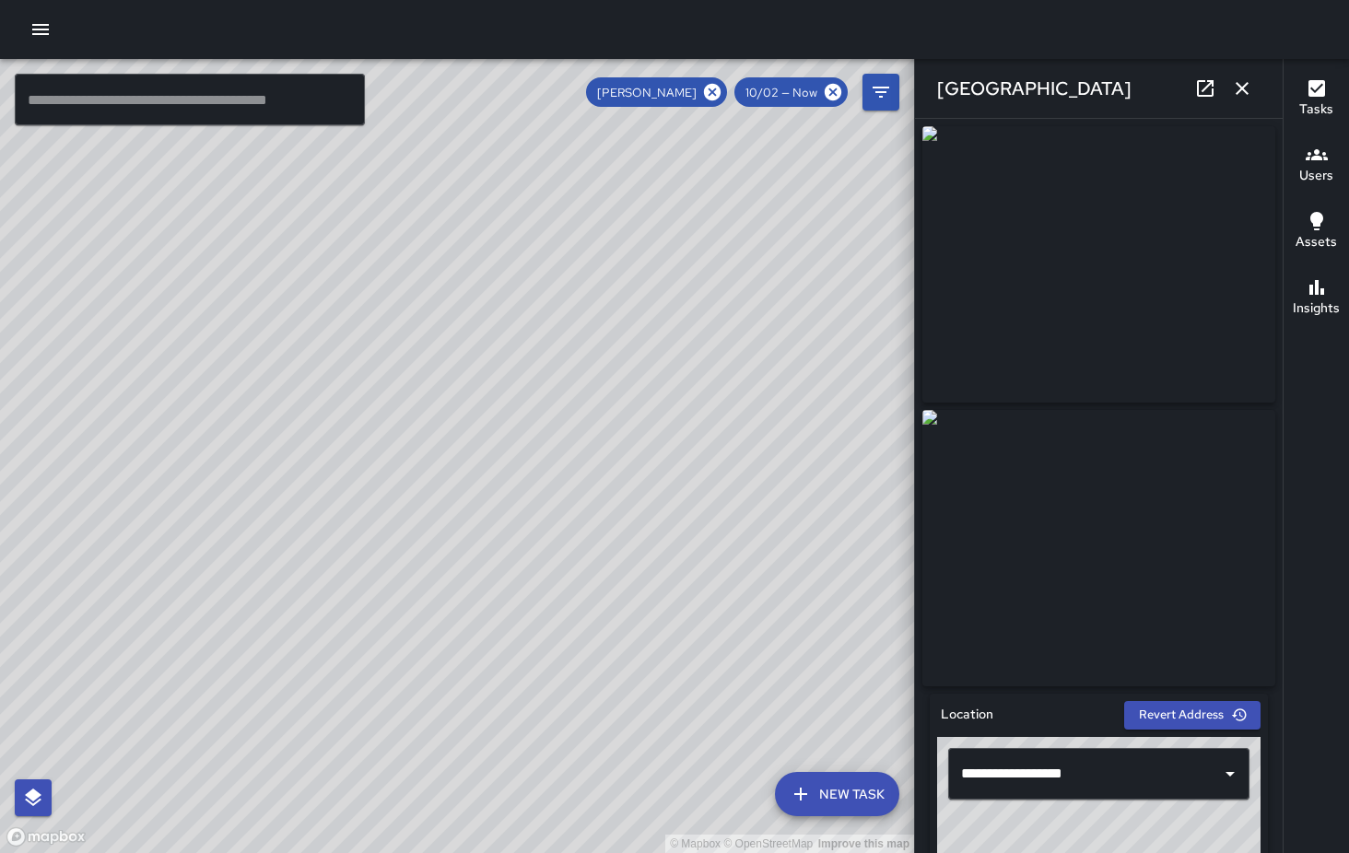
click at [174, 567] on div "© Mapbox © OpenStreetMap Improve this map" at bounding box center [457, 456] width 914 height 794
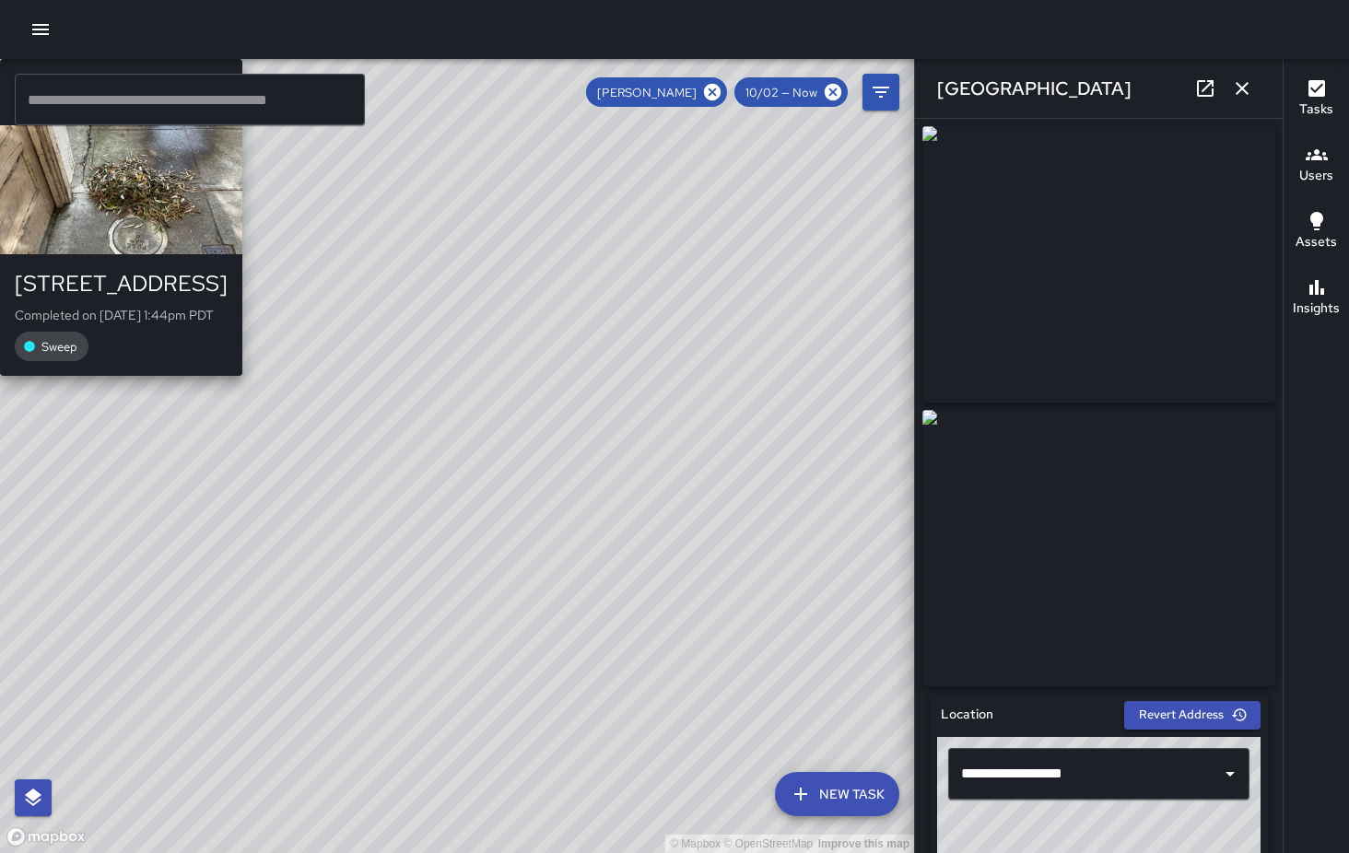
click at [242, 376] on div "EB [PERSON_NAME] [STREET_ADDRESS] Completed on [DATE] 1:44pm PDT Sweep" at bounding box center [121, 217] width 242 height 317
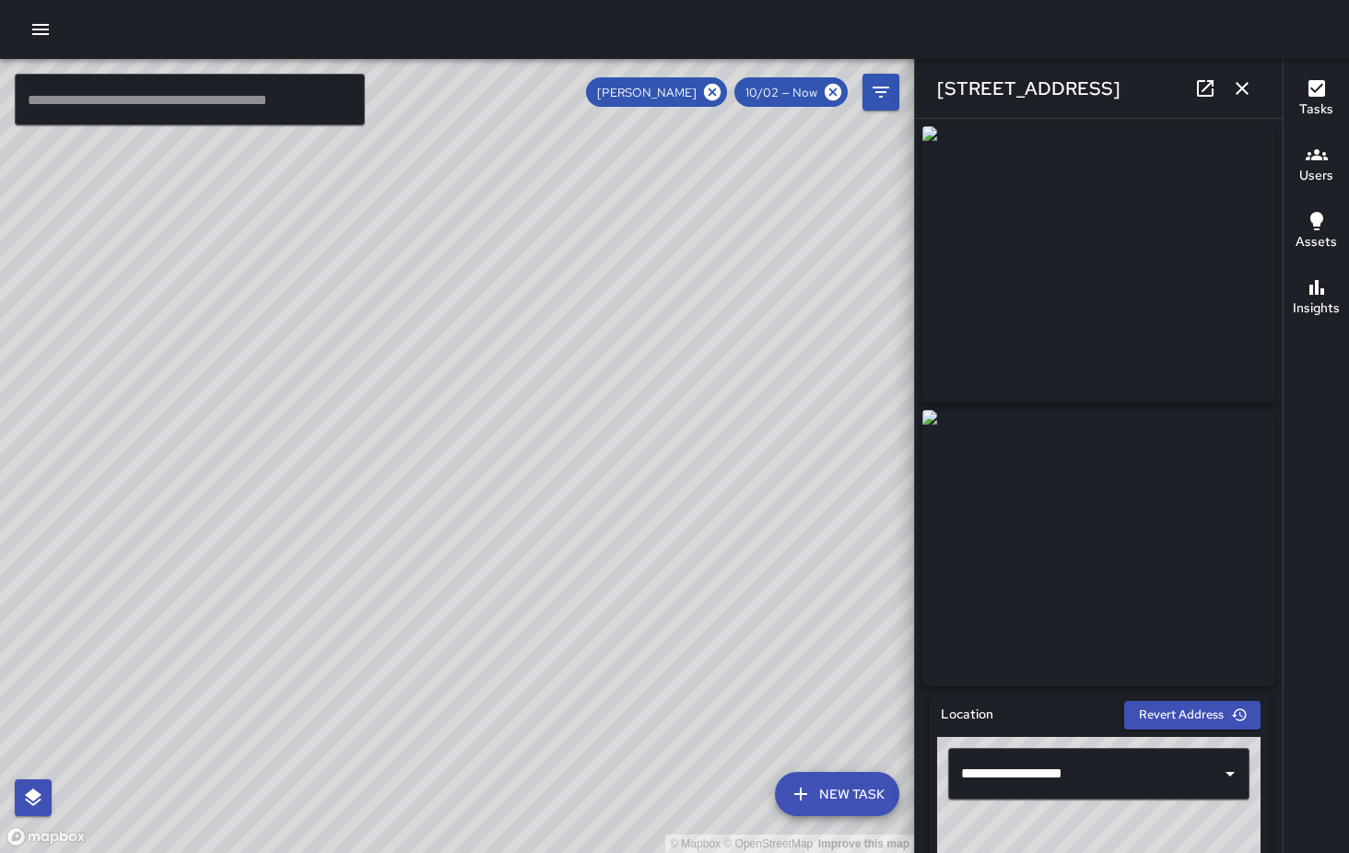
click at [604, 422] on div "© Mapbox © OpenStreetMap Improve this map EB [PERSON_NAME] [STREET_ADDRESS] Com…" at bounding box center [457, 456] width 914 height 794
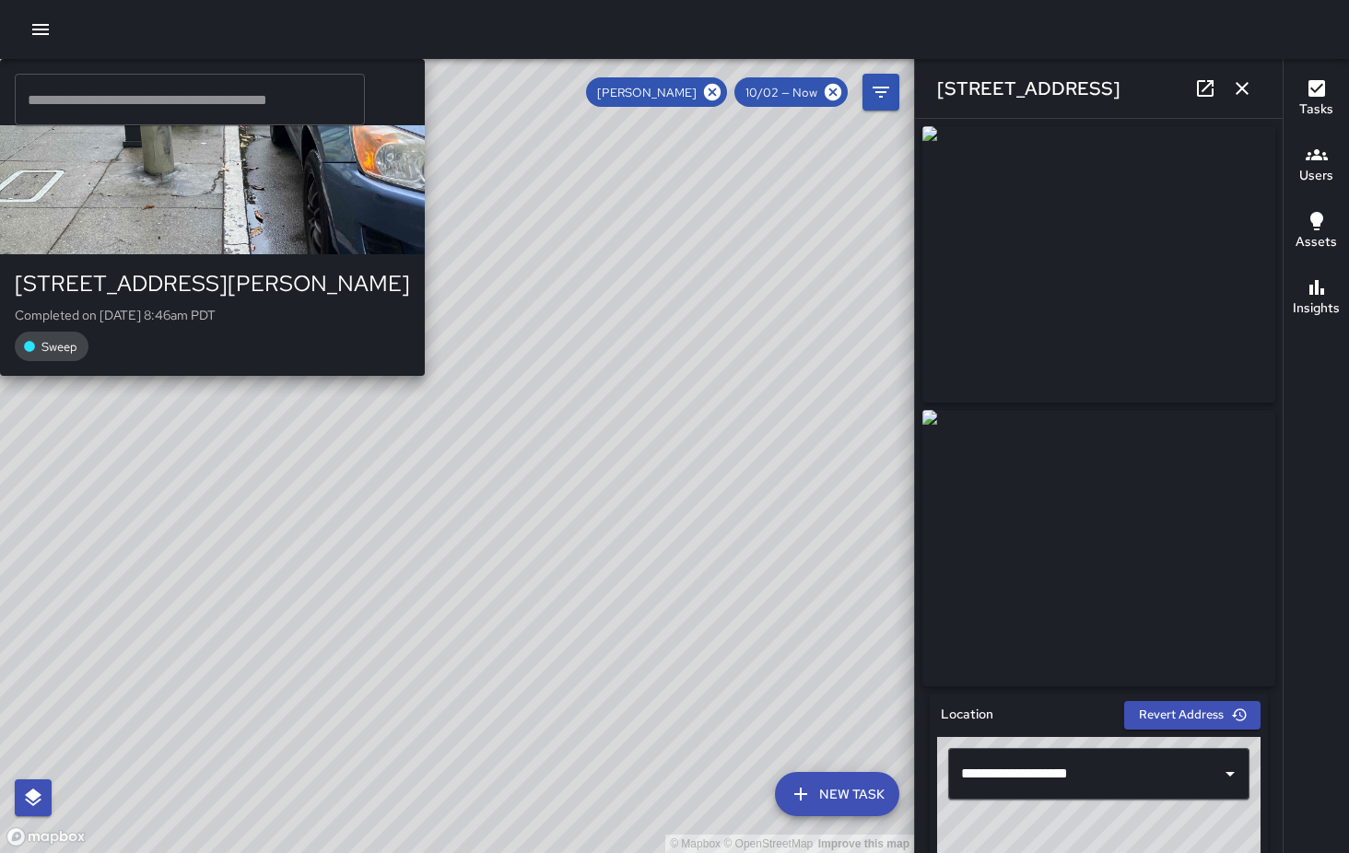
click at [621, 408] on div "© Mapbox © OpenStreetMap Improve this map EB [PERSON_NAME] [STREET_ADDRESS][PER…" at bounding box center [457, 456] width 914 height 794
type input "**********"
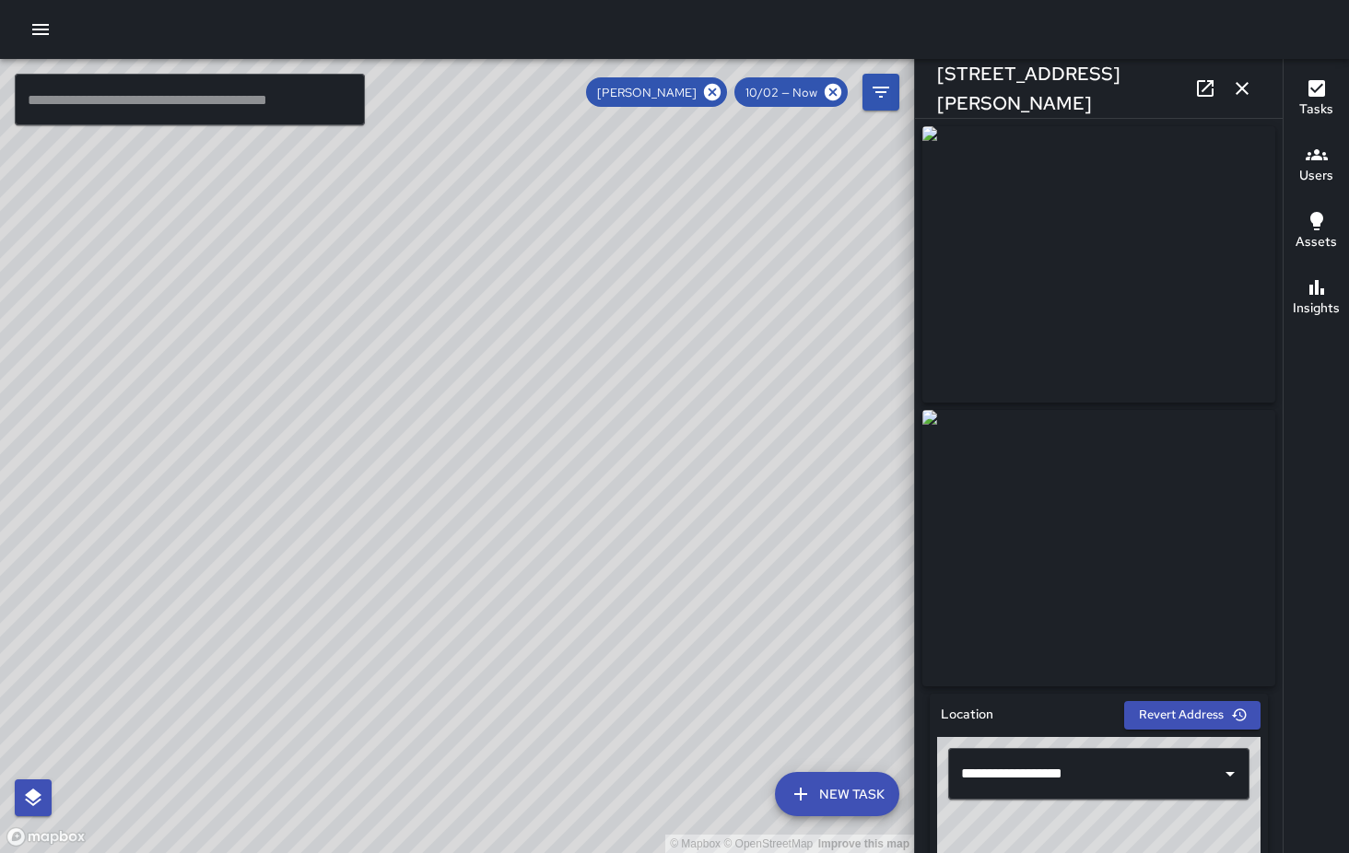
scroll to position [5849, 0]
